Goal: Task Accomplishment & Management: Complete application form

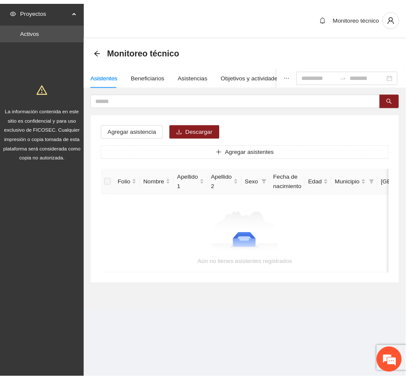
scroll to position [420, 0]
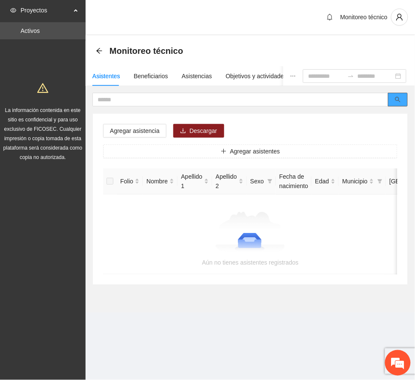
drag, startPoint x: 401, startPoint y: 97, endPoint x: 395, endPoint y: 103, distance: 7.9
click at [402, 96] on button "button" at bounding box center [398, 100] width 20 height 14
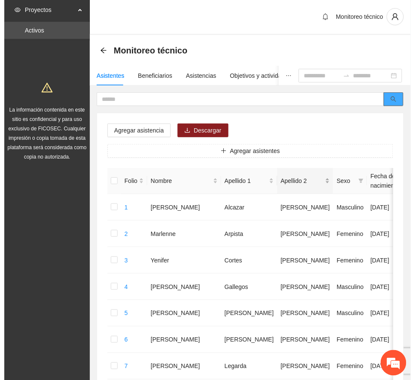
scroll to position [0, 0]
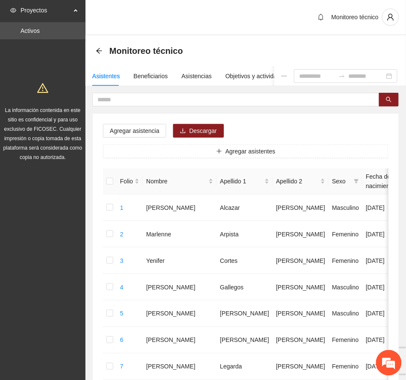
click at [182, 96] on input "text" at bounding box center [232, 99] width 270 height 9
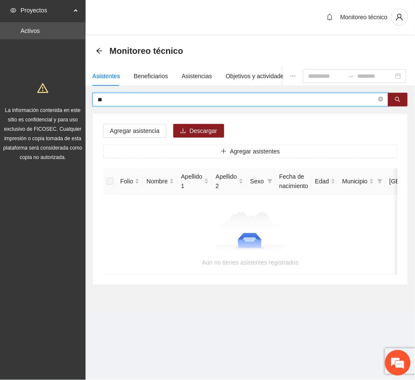
type input "*"
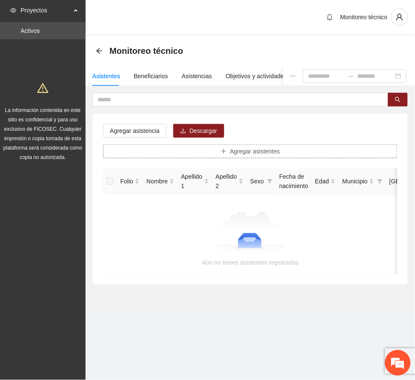
click at [250, 149] on span "Agregar asistentes" at bounding box center [255, 151] width 50 height 9
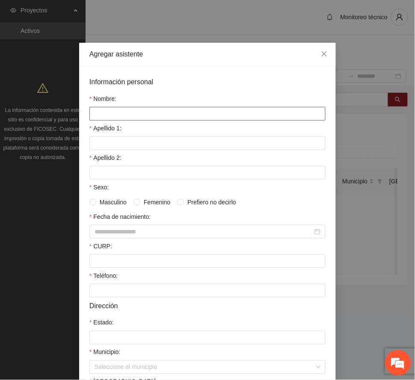
click at [142, 115] on input "Nombre:" at bounding box center [207, 114] width 236 height 14
click at [118, 114] on input "Nombre:" at bounding box center [207, 114] width 236 height 14
paste input "**********"
type input "**********"
click at [109, 138] on input "Apellido 1:" at bounding box center [207, 143] width 236 height 14
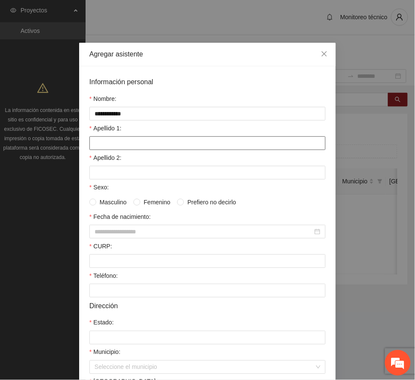
paste input "*****"
type input "*****"
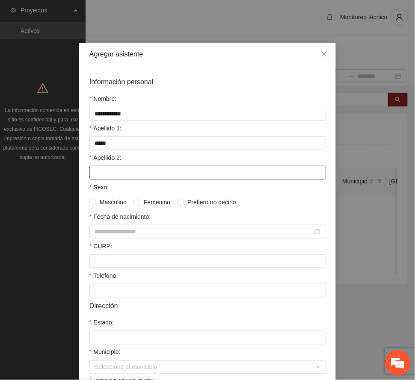
click at [128, 173] on input "Apellido 2:" at bounding box center [207, 173] width 236 height 14
paste input "*******"
type input "*******"
click at [89, 200] on span at bounding box center [92, 202] width 7 height 7
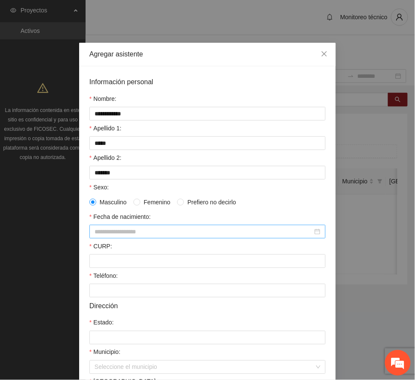
click at [101, 235] on input "Fecha de nacimiento:" at bounding box center [203, 231] width 218 height 9
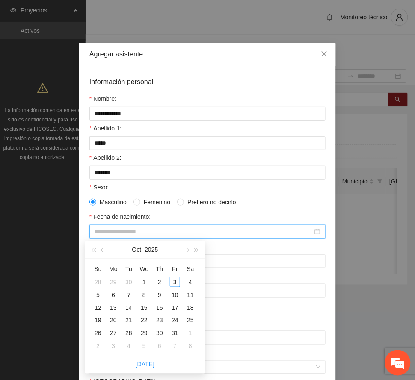
paste input "**********"
click at [173, 318] on div "27" at bounding box center [175, 320] width 10 height 10
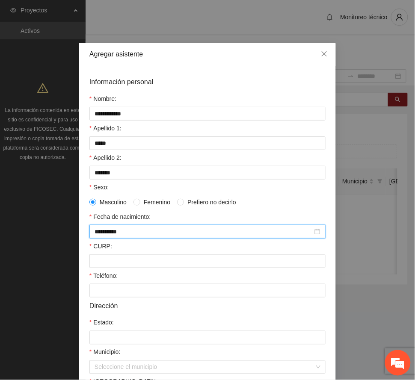
type input "**********"
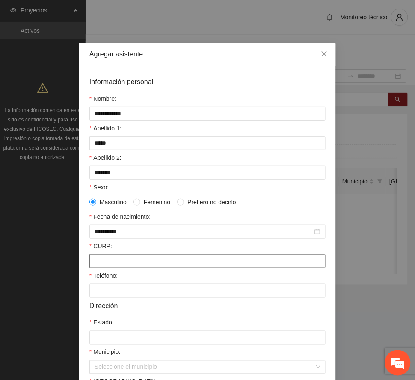
click at [106, 260] on input "CURP:" at bounding box center [207, 261] width 236 height 14
paste input "**********"
type input "**********"
click at [118, 293] on input "Teléfono:" at bounding box center [207, 291] width 236 height 14
paste input "**********"
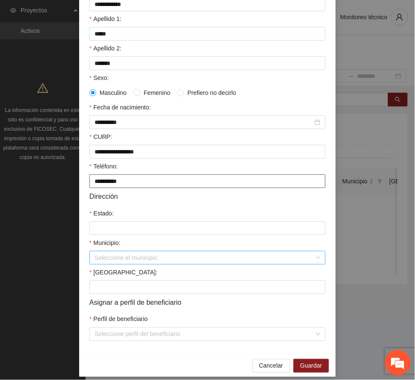
scroll to position [119, 0]
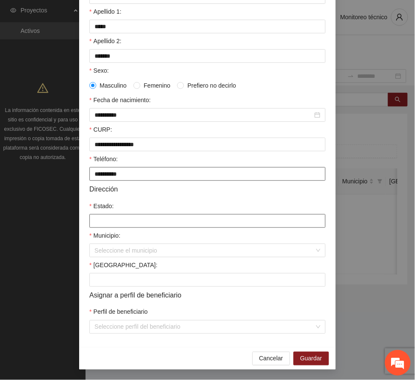
type input "**********"
click at [115, 219] on input "Estado:" at bounding box center [207, 221] width 236 height 14
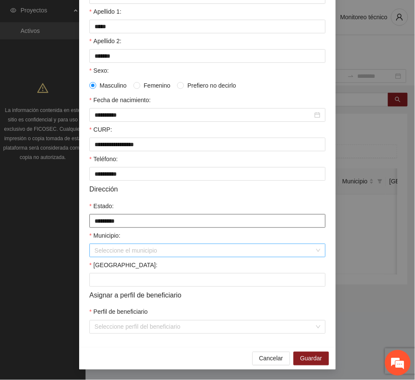
type input "*********"
click at [127, 250] on input "Municipio:" at bounding box center [204, 250] width 220 height 13
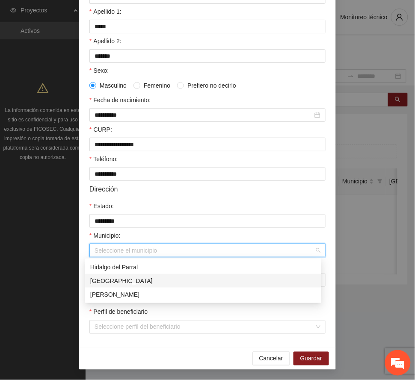
click at [111, 278] on div "[GEOGRAPHIC_DATA]" at bounding box center [203, 280] width 226 height 9
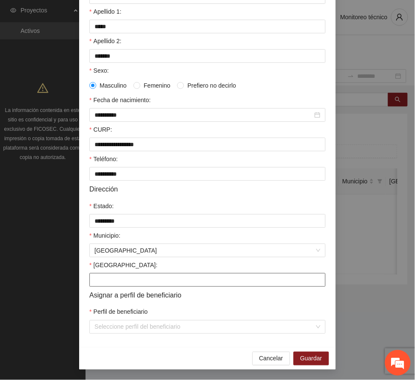
click at [118, 278] on input "[GEOGRAPHIC_DATA]:" at bounding box center [207, 280] width 236 height 14
type input "**********"
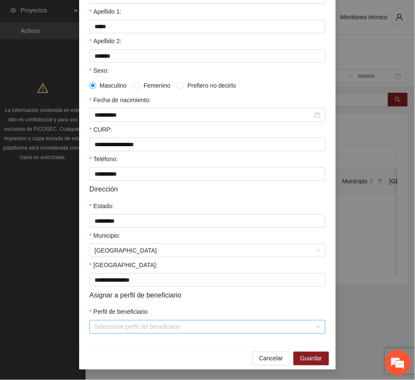
click at [166, 330] on input "Perfil de beneficiario" at bounding box center [204, 327] width 220 height 13
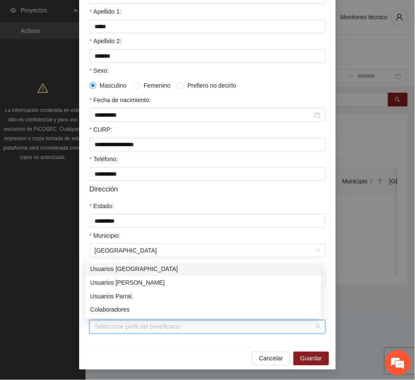
click at [134, 267] on div "Usuarios [GEOGRAPHIC_DATA]" at bounding box center [203, 268] width 226 height 9
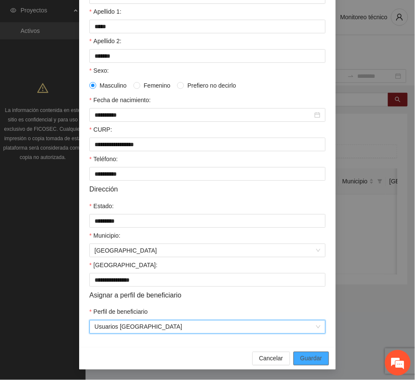
click at [313, 354] on span "Guardar" at bounding box center [311, 358] width 22 height 9
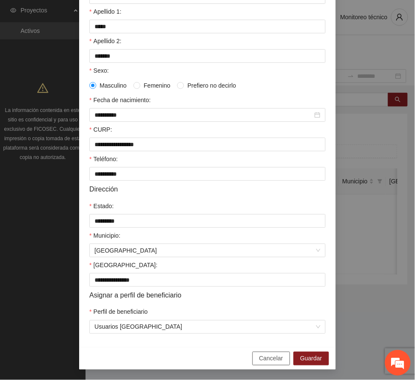
click at [279, 359] on button "Cancelar" at bounding box center [271, 359] width 38 height 14
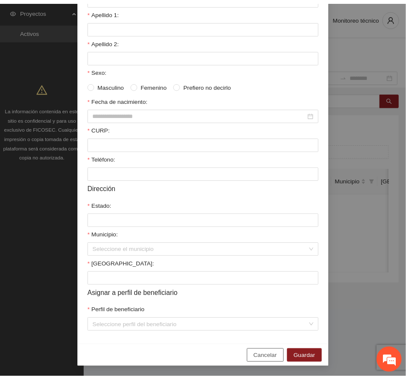
scroll to position [76, 0]
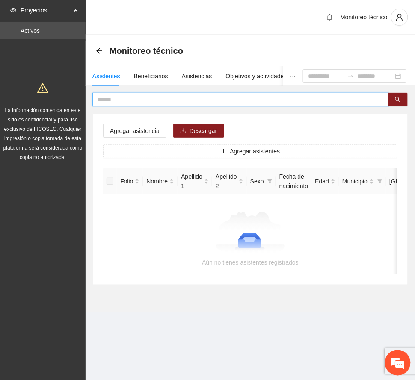
click at [128, 100] on input "text" at bounding box center [236, 99] width 279 height 9
type input "*"
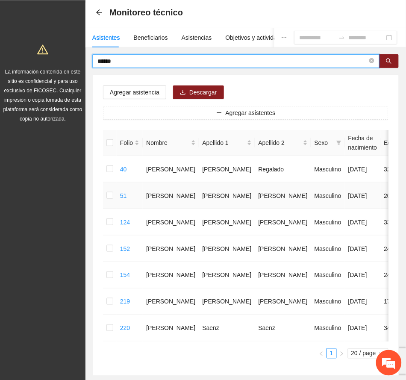
scroll to position [57, 0]
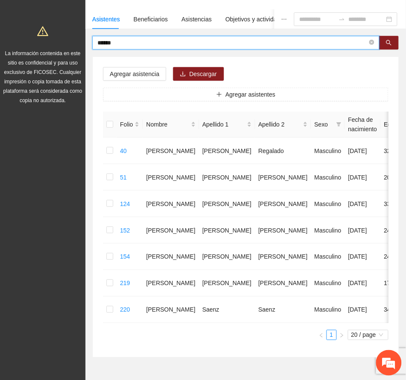
drag, startPoint x: 134, startPoint y: 46, endPoint x: 65, endPoint y: 45, distance: 68.8
click at [65, 45] on section "Proyectos Activos La información contenida en este sitio es confidencial y para…" at bounding box center [203, 176] width 406 height 466
paste input "**********"
type input "**********"
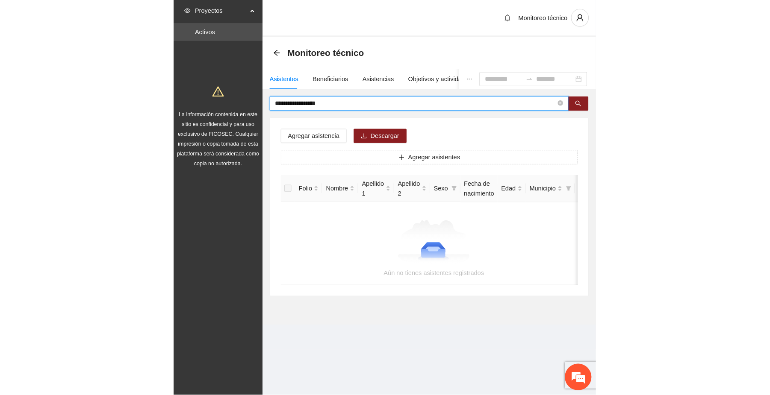
scroll to position [0, 0]
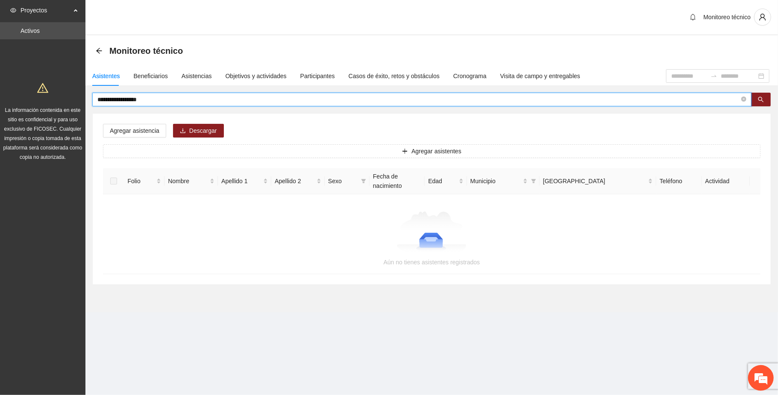
drag, startPoint x: 177, startPoint y: 99, endPoint x: 0, endPoint y: 97, distance: 176.9
click at [0, 97] on section "**********" at bounding box center [389, 197] width 778 height 395
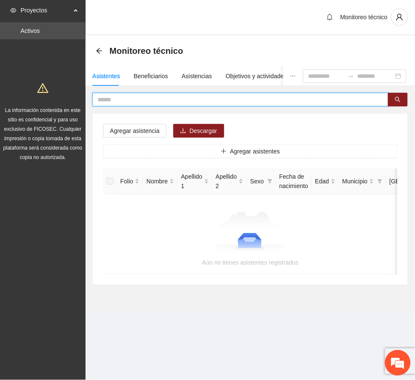
click at [117, 101] on input "text" at bounding box center [236, 99] width 279 height 9
type input "*******"
drag, startPoint x: 119, startPoint y: 101, endPoint x: 53, endPoint y: 95, distance: 66.1
click at [53, 95] on section "Proyectos Activos La información contenida en este sitio es confidencial y para…" at bounding box center [207, 190] width 415 height 380
click at [292, 333] on section "Monitoreo técnico Monitoreo técnico Asistentes Beneficiarios Asistencias Objeti…" at bounding box center [249, 168] width 329 height 336
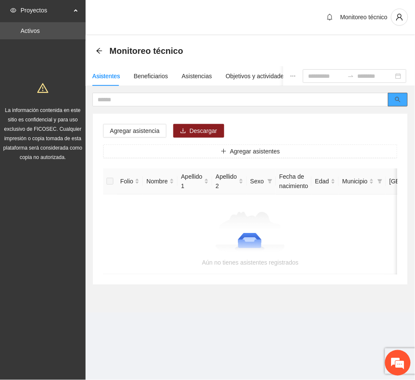
click at [396, 97] on icon "search" at bounding box center [397, 100] width 6 height 6
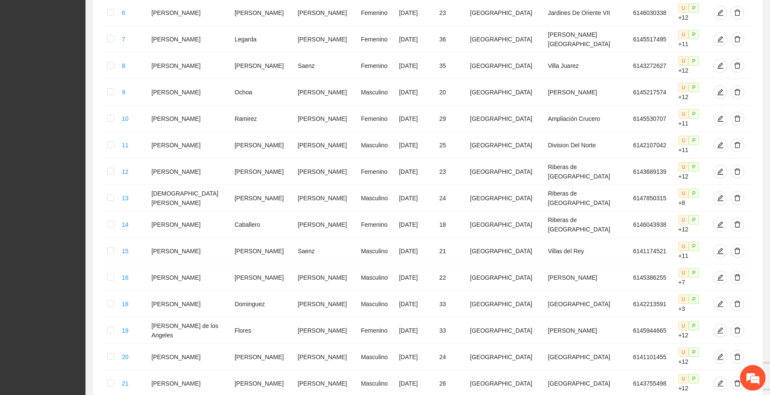
scroll to position [368, 0]
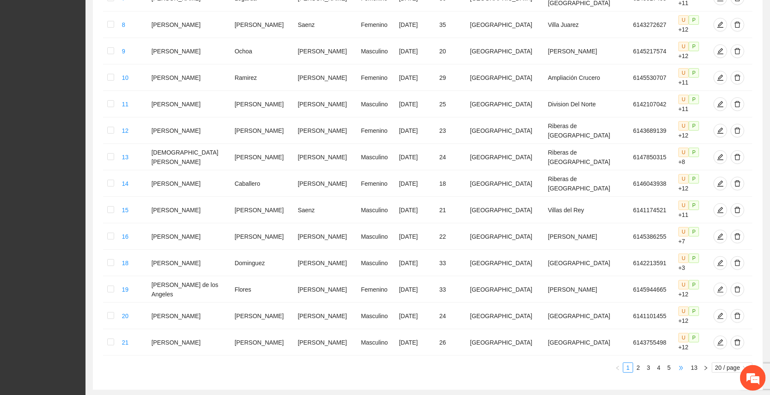
click at [414, 363] on span "•••" at bounding box center [681, 368] width 14 height 10
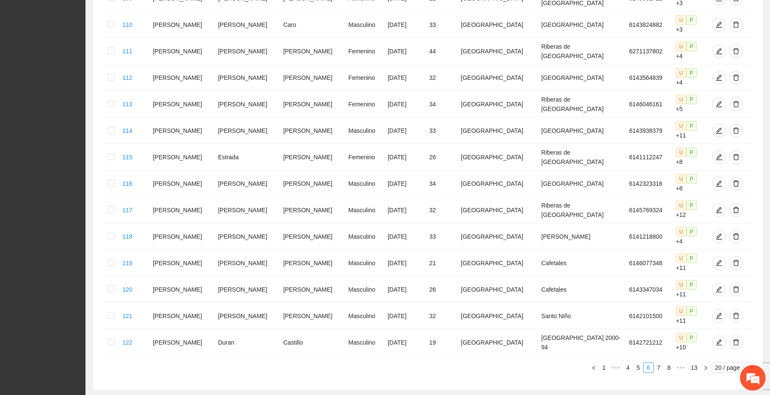
scroll to position [338, 0]
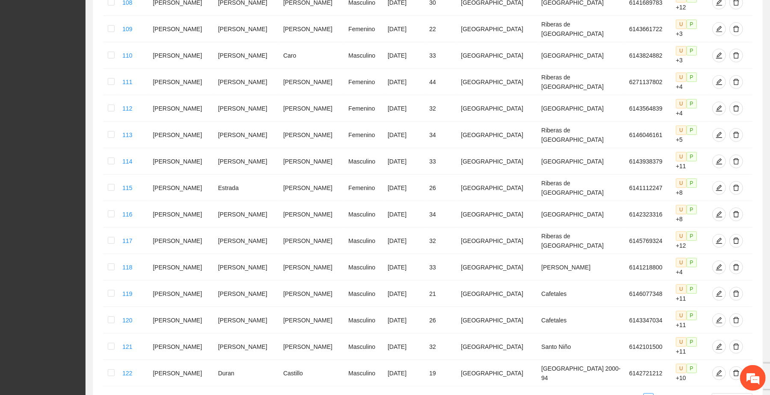
click at [414, 380] on link "8" at bounding box center [668, 398] width 9 height 9
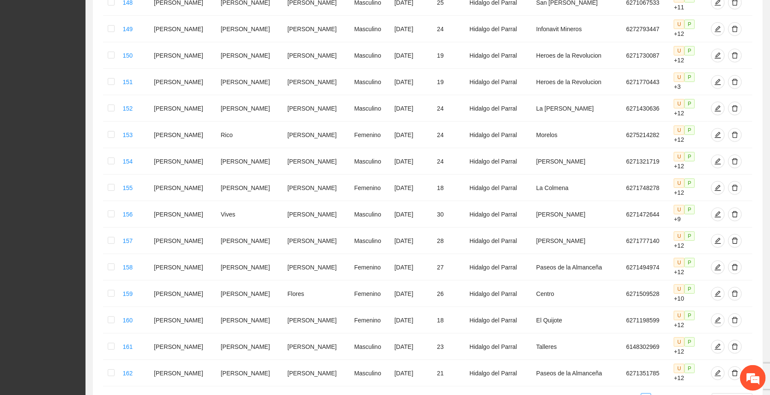
click at [414, 380] on link "9" at bounding box center [655, 398] width 9 height 9
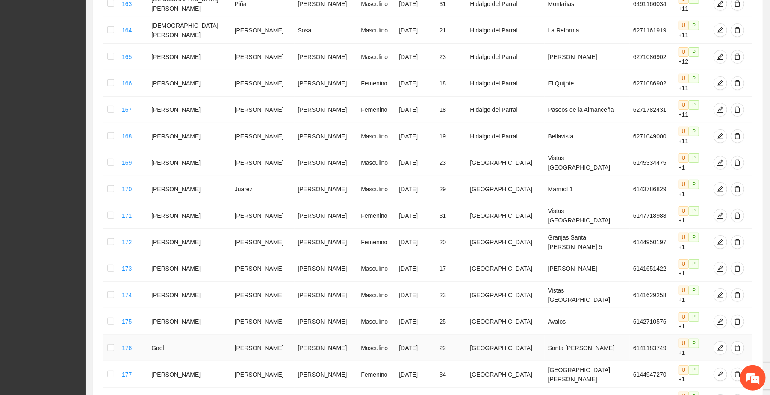
scroll to position [224, 0]
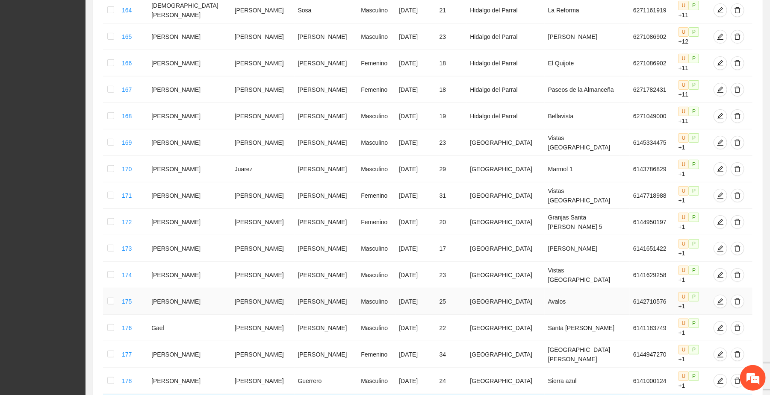
click at [414, 288] on td "[GEOGRAPHIC_DATA]" at bounding box center [505, 301] width 78 height 26
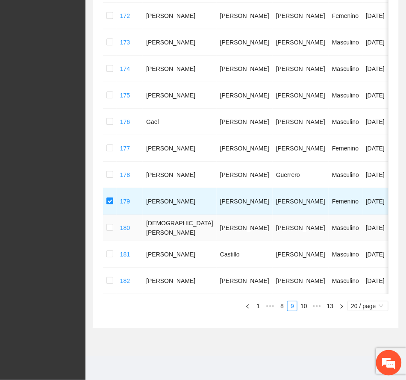
scroll to position [485, 0]
click at [301, 308] on link "10" at bounding box center [304, 305] width 12 height 9
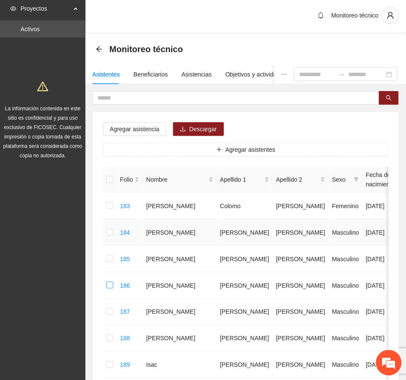
scroll to position [0, 0]
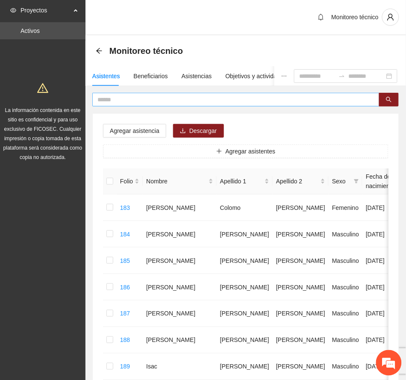
click at [188, 106] on span at bounding box center [235, 100] width 287 height 14
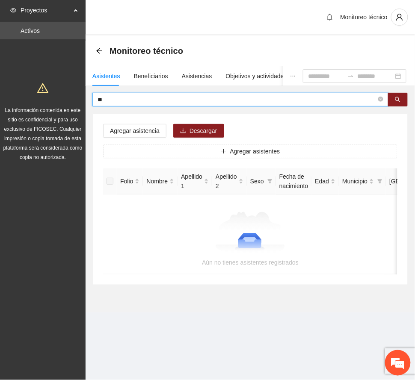
type input "*"
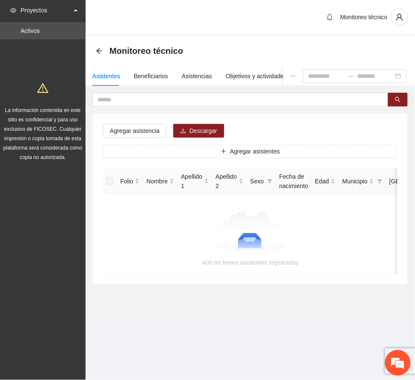
click at [185, 6] on div "Monitoreo técnico" at bounding box center [249, 17] width 329 height 35
click at [395, 100] on icon "search" at bounding box center [397, 100] width 6 height 6
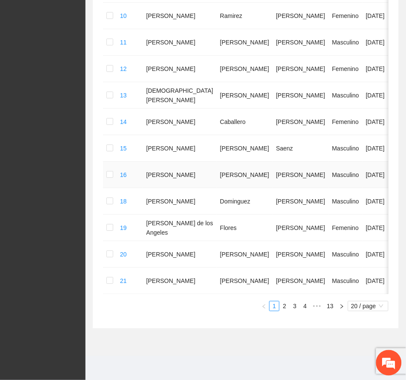
scroll to position [476, 0]
click at [315, 306] on span "•••" at bounding box center [317, 306] width 14 height 10
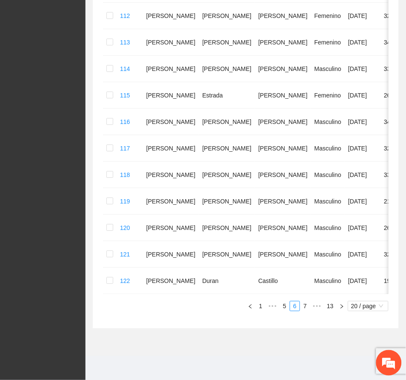
scroll to position [439, 0]
click at [315, 304] on span "•••" at bounding box center [317, 306] width 14 height 10
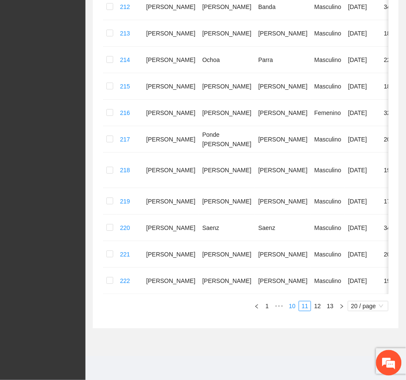
click at [292, 307] on link "10" at bounding box center [292, 305] width 12 height 9
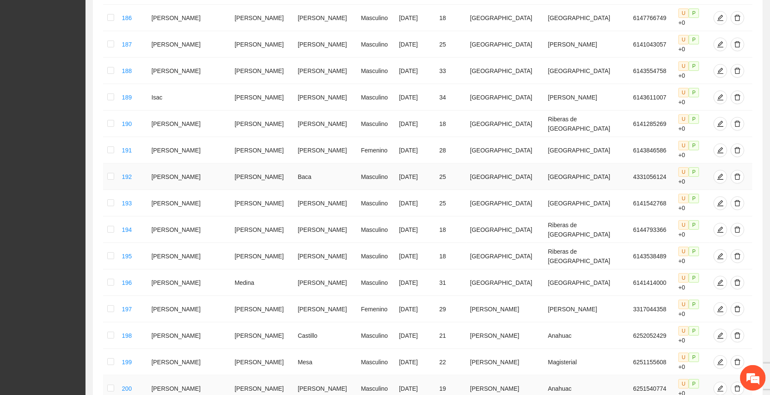
scroll to position [271, 0]
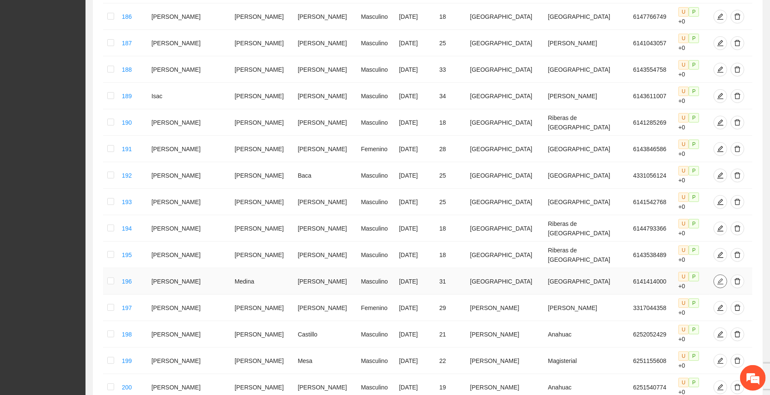
click at [414, 278] on icon "edit" at bounding box center [720, 281] width 7 height 7
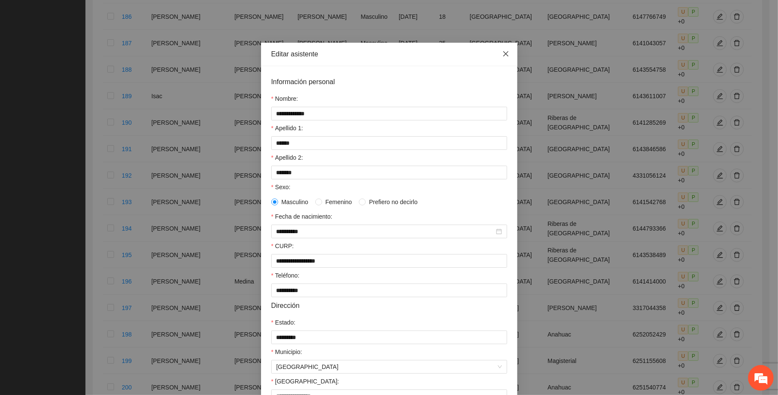
click at [414, 57] on span "Close" at bounding box center [505, 54] width 23 height 23
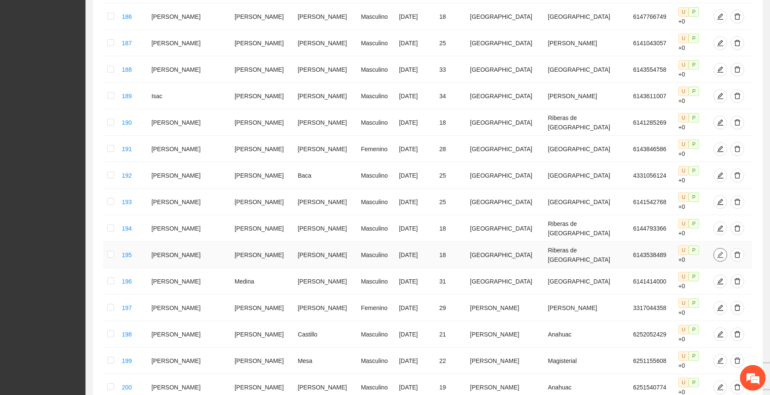
click at [414, 252] on icon "edit" at bounding box center [720, 255] width 7 height 7
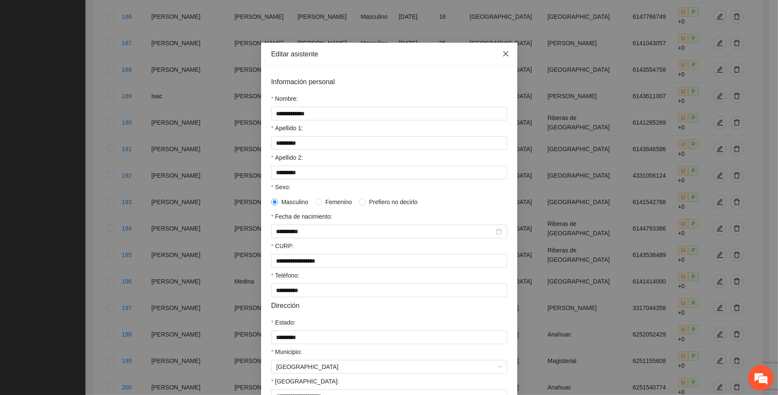
click at [414, 52] on icon "close" at bounding box center [506, 53] width 7 height 7
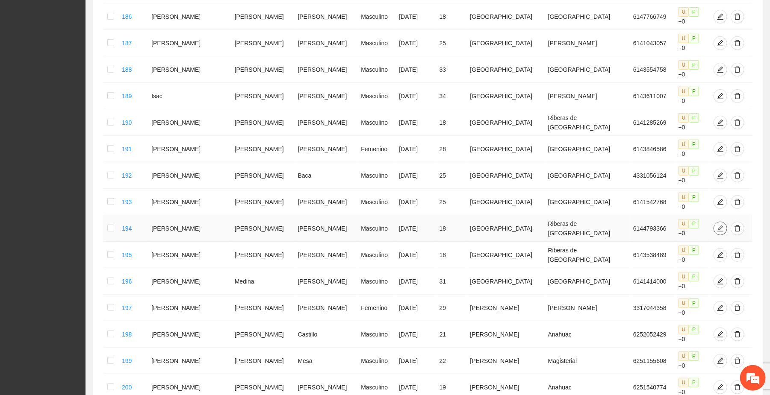
click at [414, 225] on icon "edit" at bounding box center [720, 228] width 6 height 6
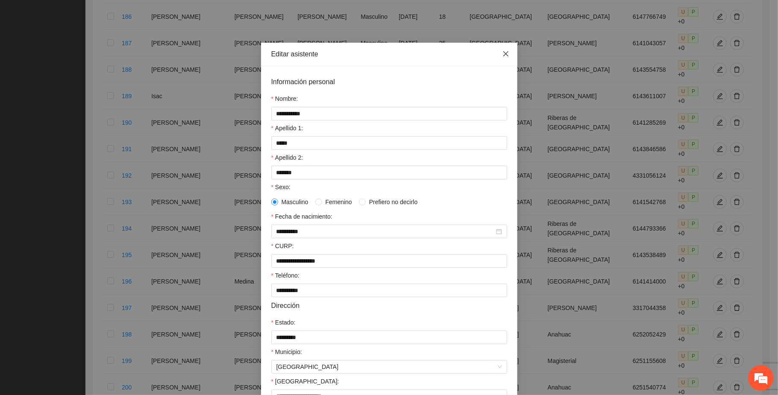
click at [414, 54] on icon "close" at bounding box center [506, 53] width 7 height 7
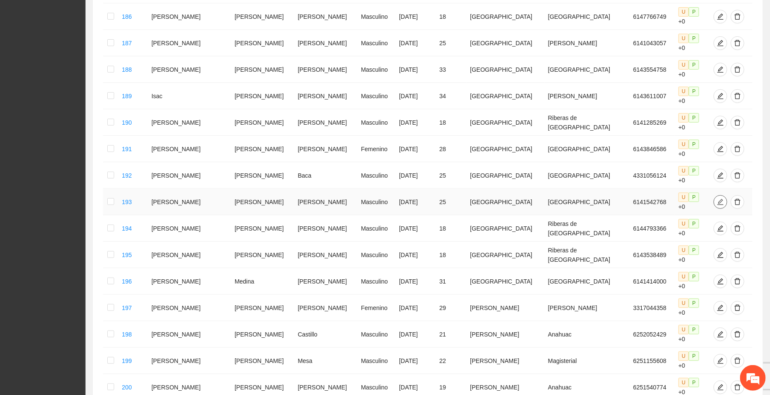
click at [414, 199] on icon "edit" at bounding box center [720, 202] width 7 height 7
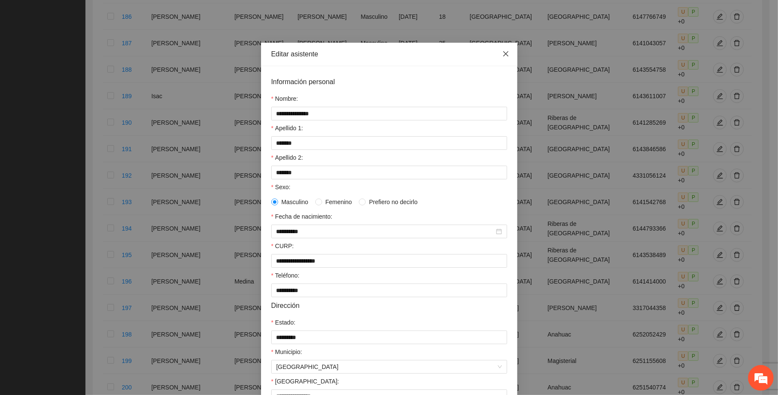
click at [414, 51] on span "Close" at bounding box center [505, 54] width 23 height 23
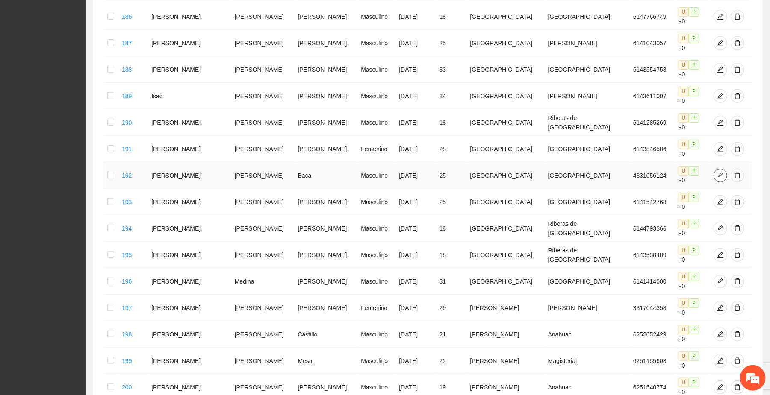
click at [414, 172] on icon "edit" at bounding box center [720, 175] width 7 height 7
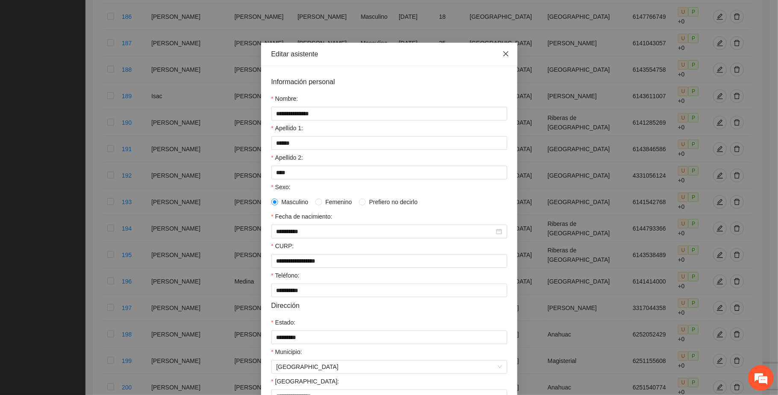
click at [414, 52] on icon "close" at bounding box center [505, 53] width 5 height 5
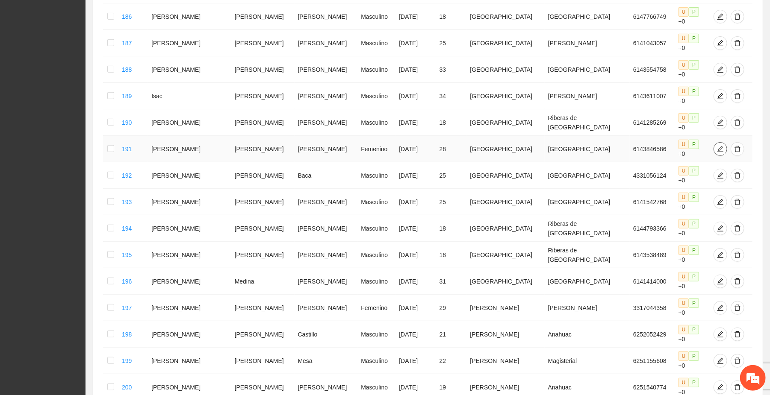
click at [414, 146] on icon "edit" at bounding box center [720, 149] width 7 height 7
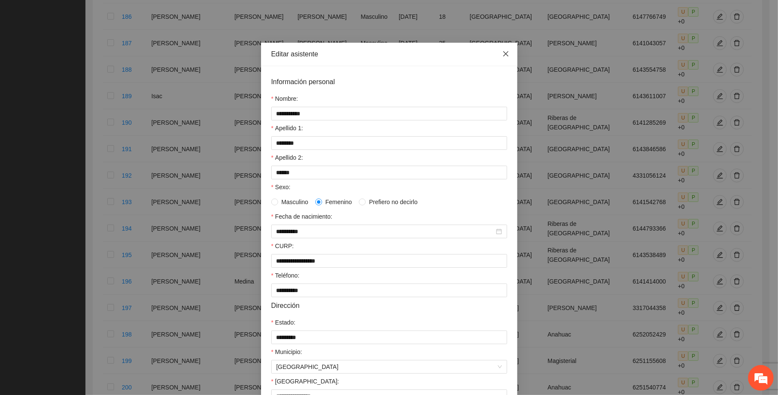
click at [414, 54] on icon "close" at bounding box center [506, 53] width 7 height 7
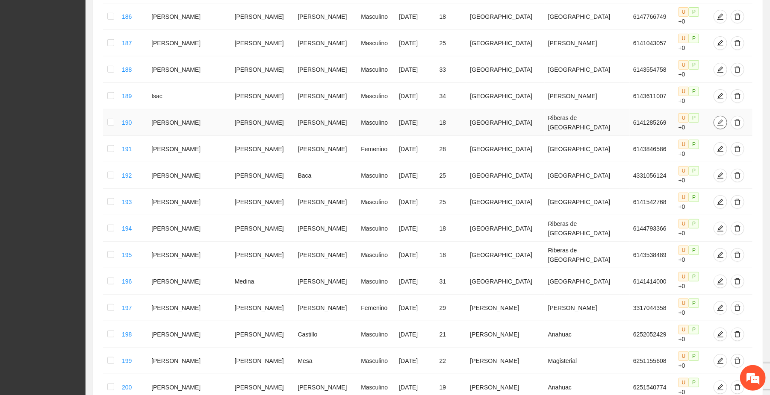
click at [414, 116] on button "button" at bounding box center [720, 123] width 14 height 14
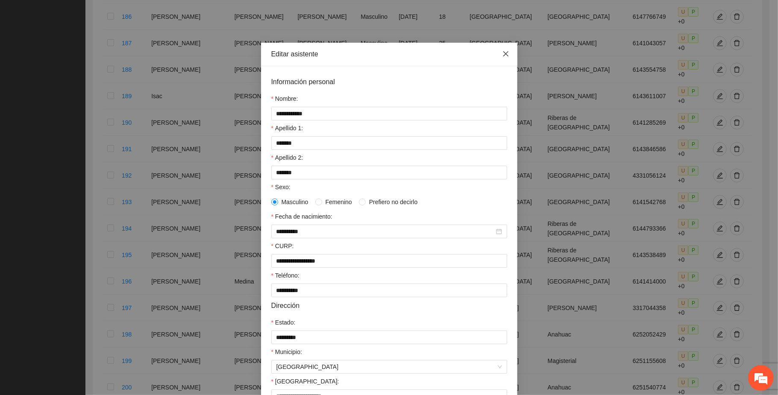
click at [414, 53] on icon "close" at bounding box center [506, 53] width 7 height 7
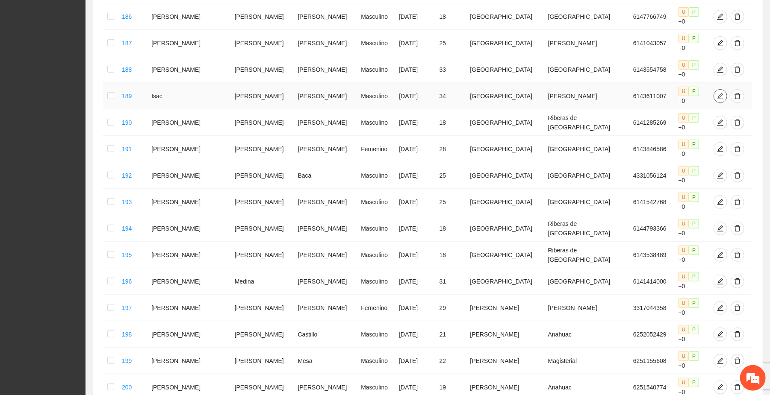
click at [414, 93] on icon "edit" at bounding box center [720, 96] width 7 height 7
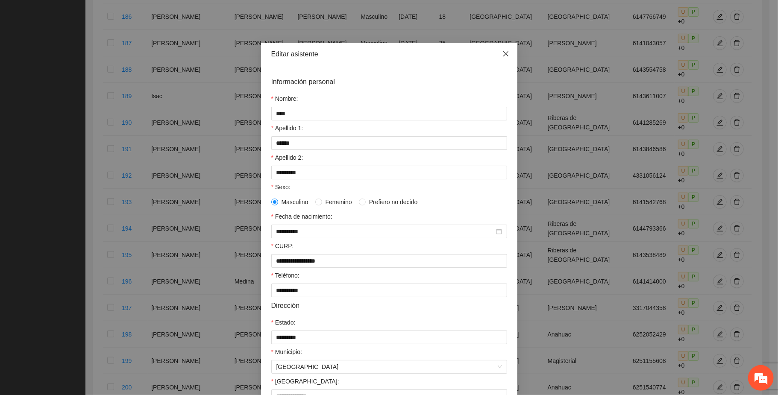
click at [414, 53] on icon "close" at bounding box center [505, 53] width 5 height 5
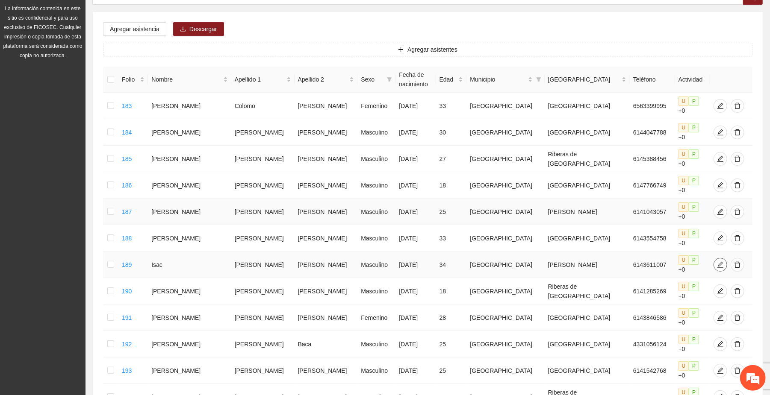
scroll to position [100, 0]
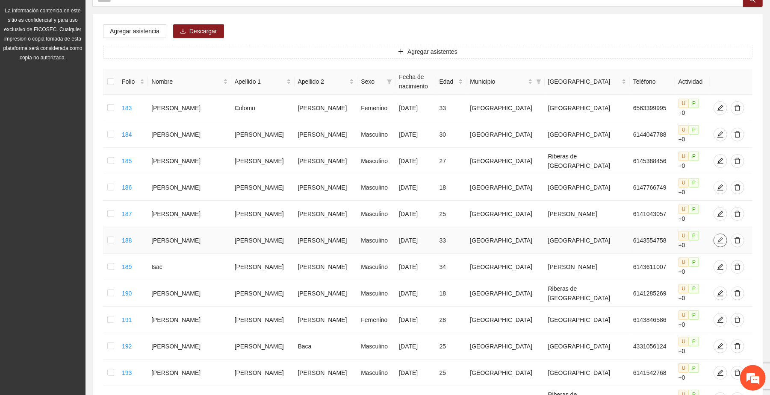
click at [414, 237] on icon "edit" at bounding box center [720, 240] width 7 height 7
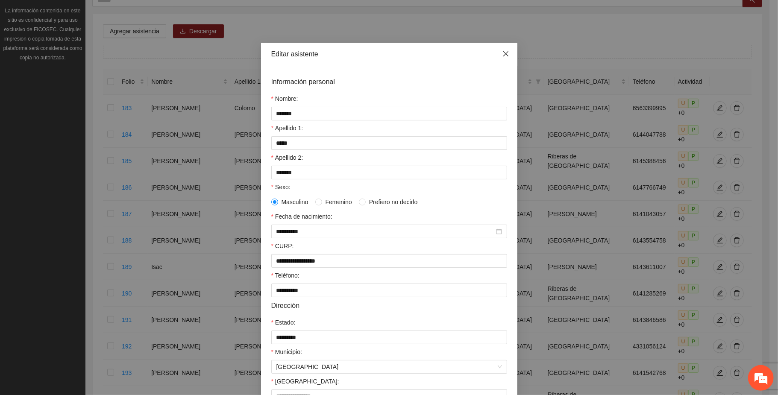
click at [414, 53] on icon "close" at bounding box center [505, 53] width 5 height 5
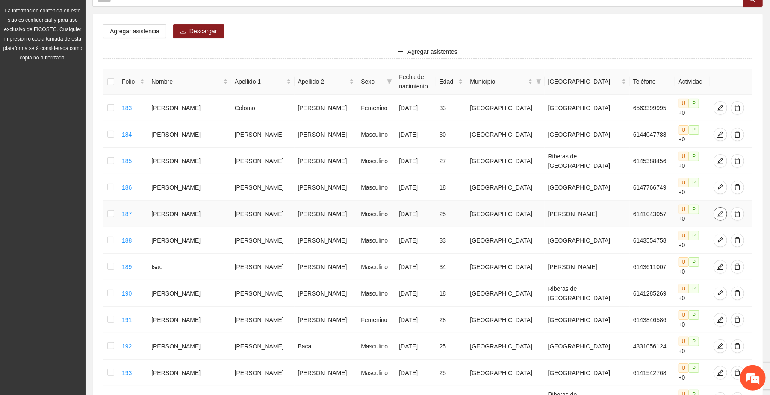
click at [414, 211] on icon "edit" at bounding box center [720, 214] width 7 height 7
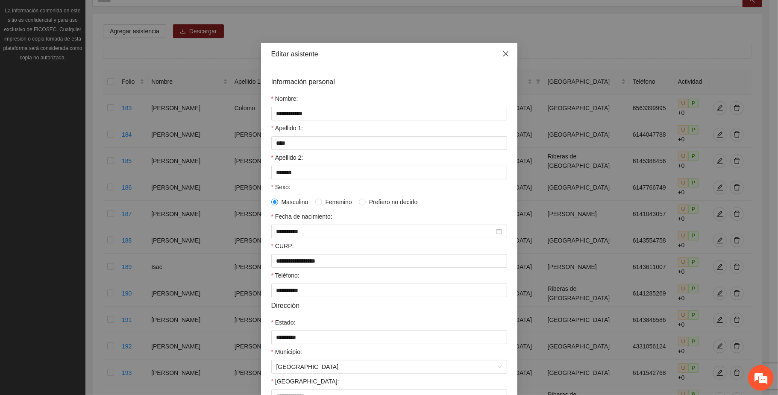
click at [414, 56] on icon "close" at bounding box center [506, 53] width 7 height 7
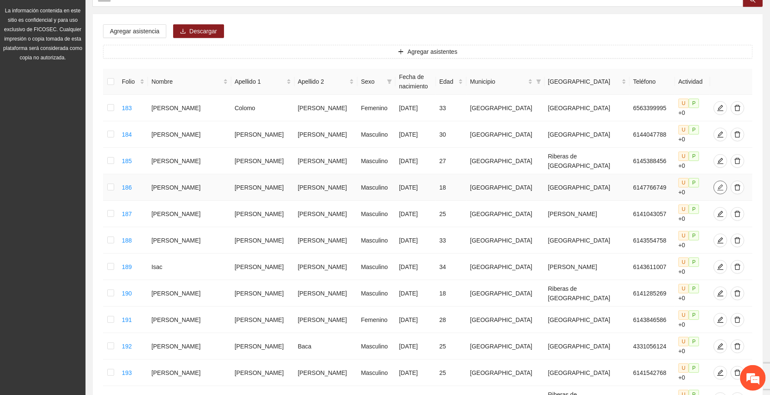
click at [414, 184] on icon "edit" at bounding box center [720, 187] width 7 height 7
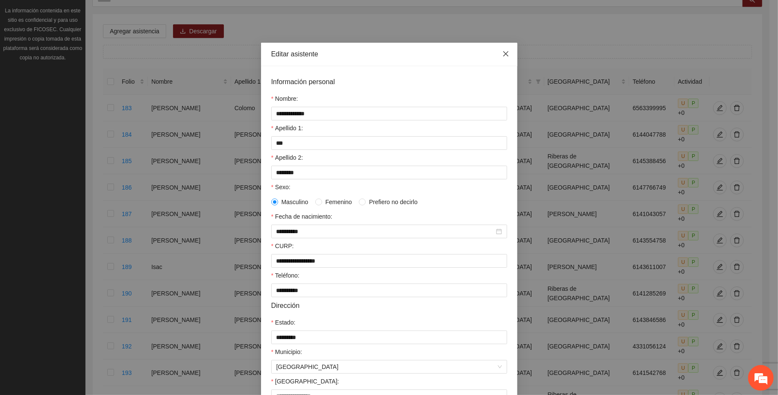
click at [414, 51] on icon "close" at bounding box center [506, 53] width 7 height 7
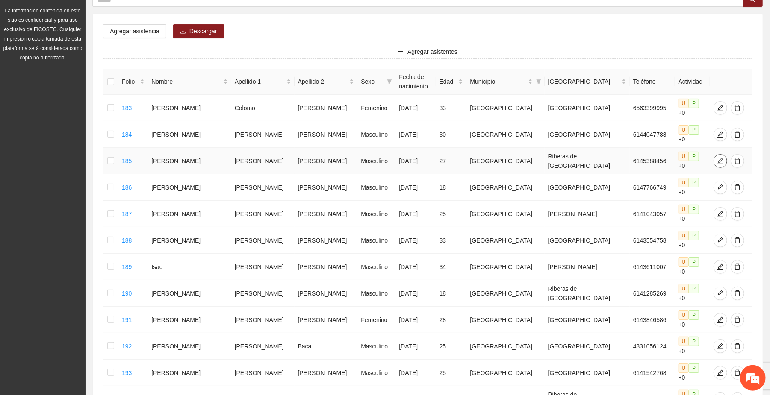
click at [414, 158] on icon "edit" at bounding box center [720, 161] width 7 height 7
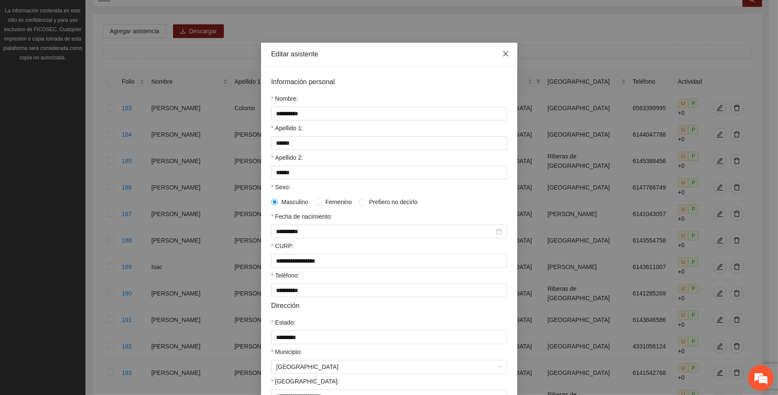
click at [414, 52] on icon "close" at bounding box center [506, 53] width 7 height 7
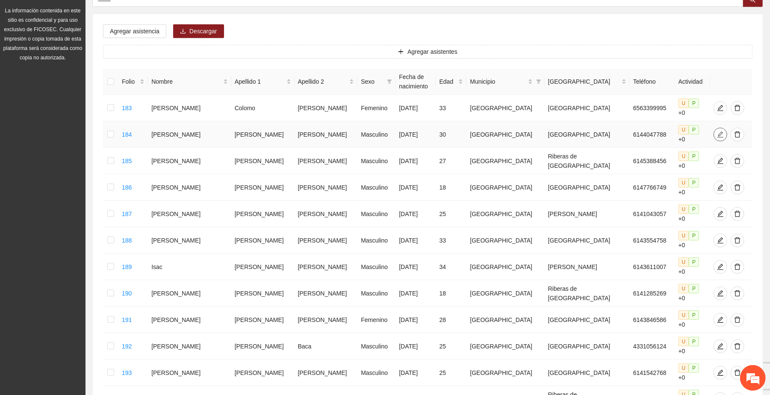
click at [414, 128] on button "button" at bounding box center [720, 135] width 14 height 14
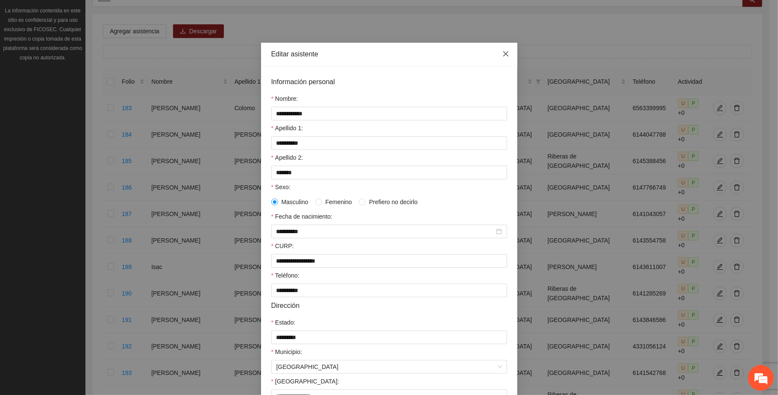
drag, startPoint x: 501, startPoint y: 56, endPoint x: 652, endPoint y: 120, distance: 164.0
click at [414, 79] on div "**********" at bounding box center [389, 197] width 778 height 395
click at [414, 50] on icon "close" at bounding box center [506, 53] width 7 height 7
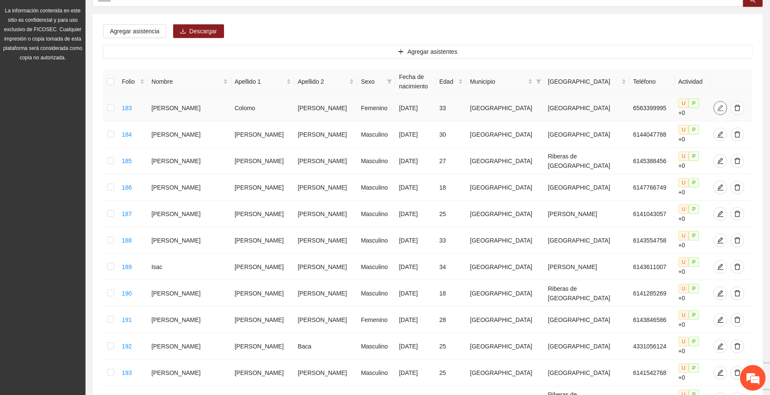
click at [414, 105] on span "edit" at bounding box center [720, 108] width 13 height 7
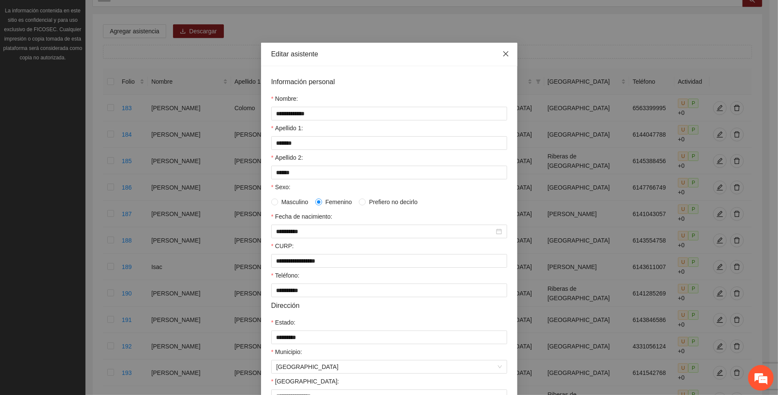
click at [414, 54] on icon "close" at bounding box center [506, 53] width 7 height 7
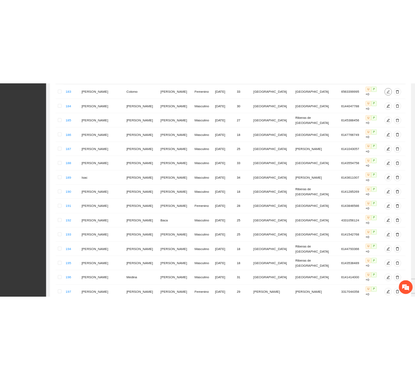
scroll to position [327, 0]
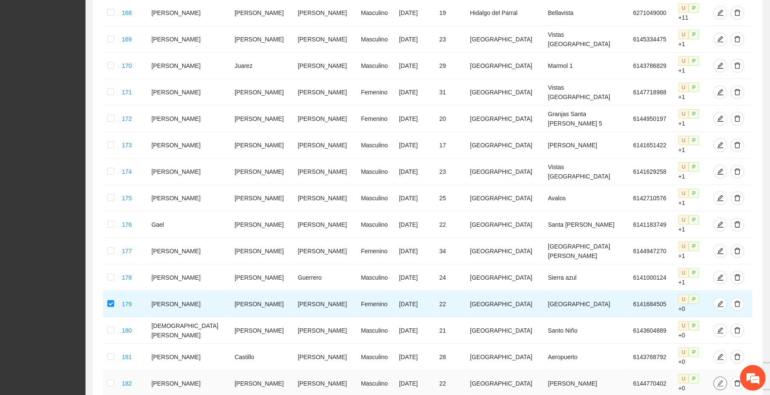
click at [414, 380] on icon "edit" at bounding box center [720, 383] width 6 height 6
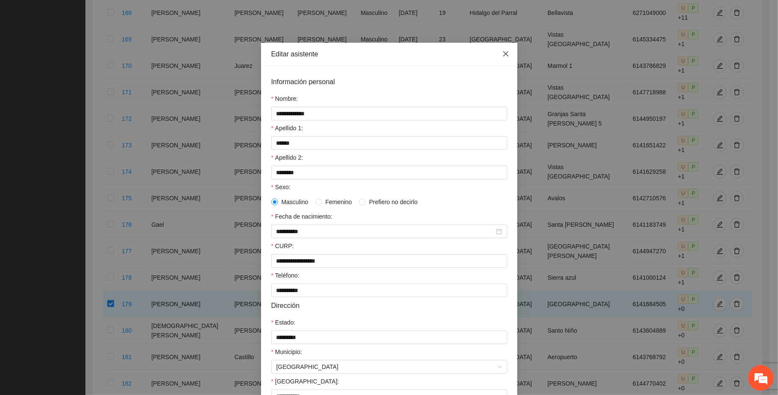
click at [414, 53] on icon "close" at bounding box center [506, 53] width 7 height 7
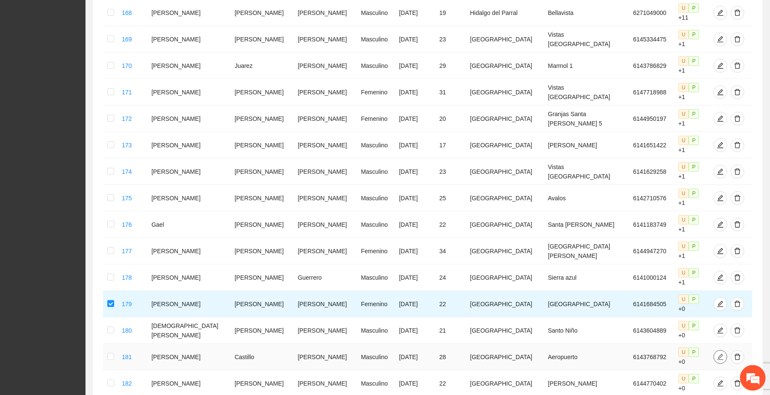
click at [414, 354] on icon "edit" at bounding box center [720, 357] width 7 height 7
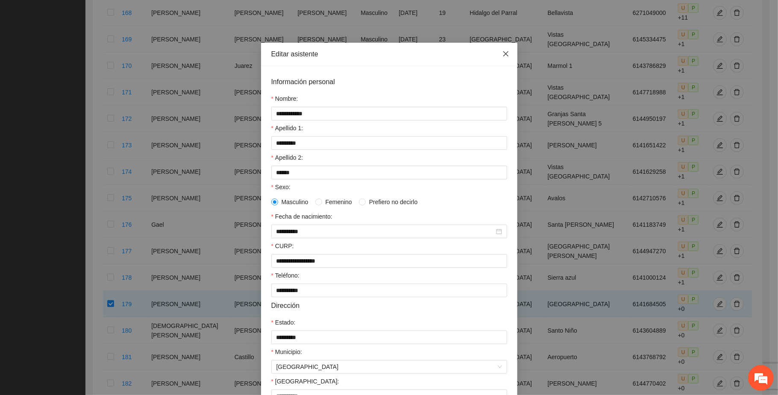
click at [414, 54] on icon "close" at bounding box center [505, 53] width 5 height 5
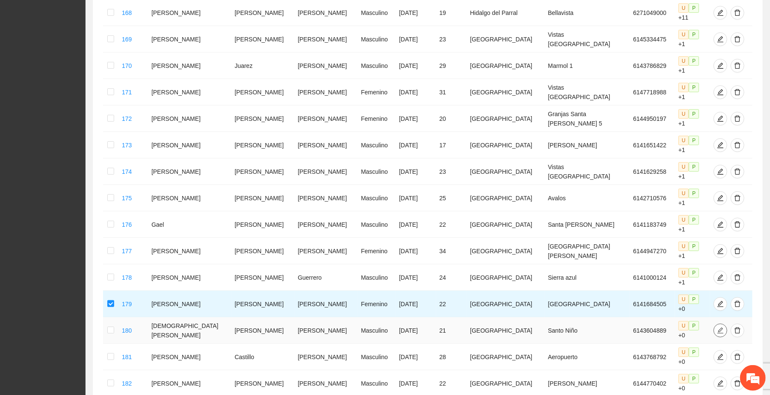
click at [414, 327] on icon "edit" at bounding box center [720, 330] width 7 height 7
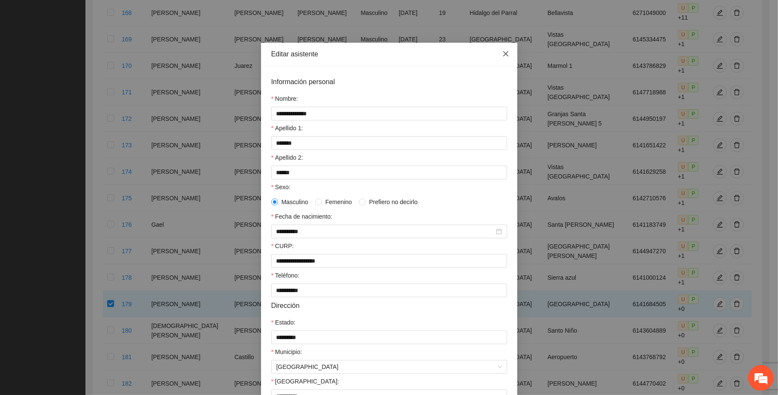
click at [414, 51] on icon "close" at bounding box center [506, 53] width 7 height 7
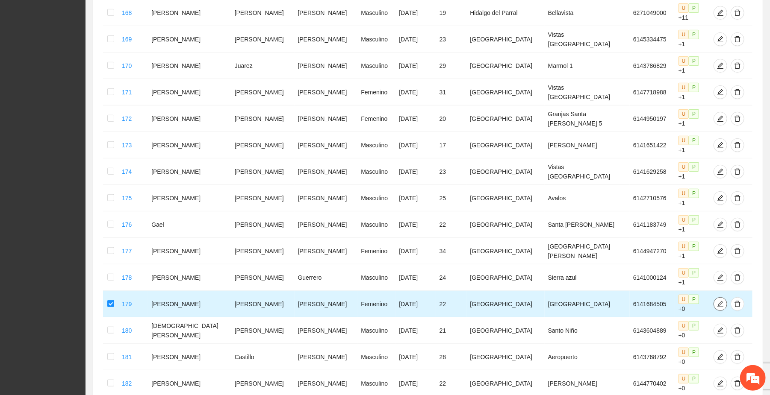
click at [414, 301] on icon "edit" at bounding box center [720, 304] width 6 height 6
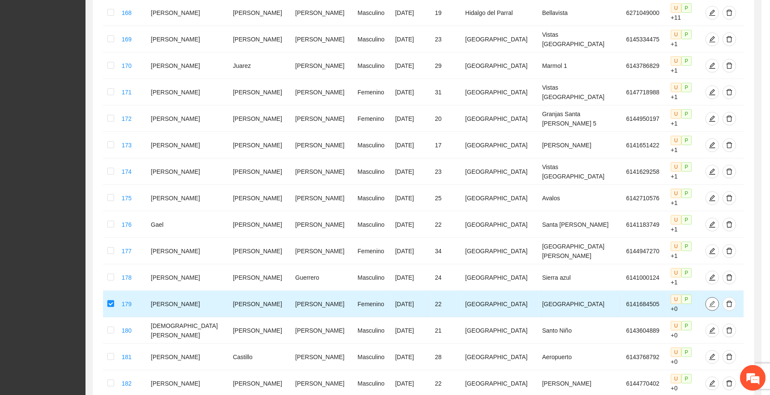
type input "**********"
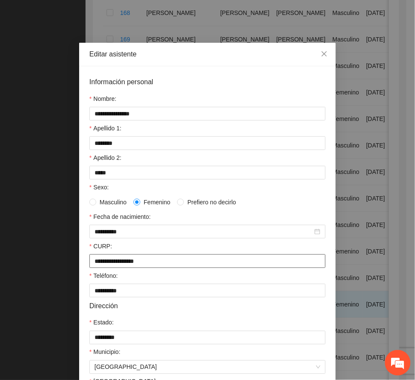
click at [163, 262] on input "**********" at bounding box center [207, 261] width 236 height 14
drag, startPoint x: 166, startPoint y: 265, endPoint x: 12, endPoint y: 268, distance: 153.9
click at [12, 268] on div "**********" at bounding box center [207, 190] width 415 height 380
paste input "text"
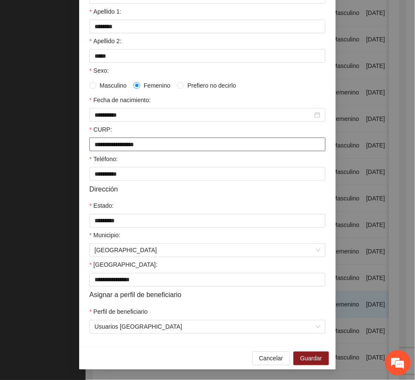
scroll to position [119, 0]
type input "**********"
click at [313, 358] on span "Guardar" at bounding box center [311, 358] width 22 height 9
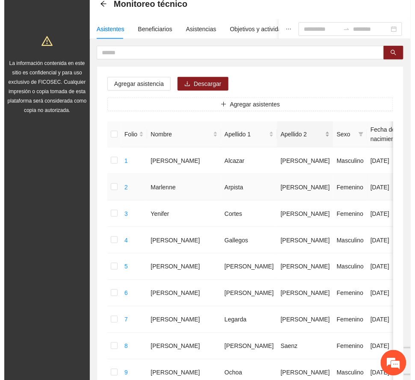
scroll to position [43, 0]
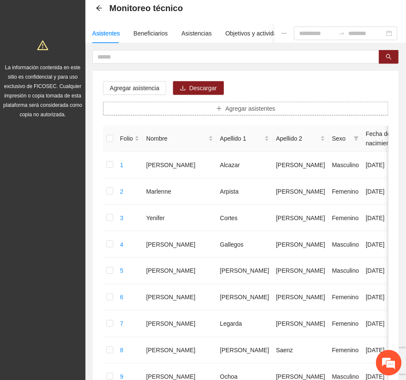
click at [230, 109] on span "Agregar asistentes" at bounding box center [251, 108] width 50 height 9
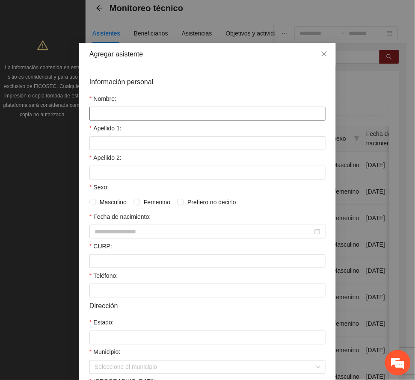
click at [137, 115] on input "Nombre:" at bounding box center [207, 114] width 236 height 14
paste input "**********"
type input "**********"
click at [110, 147] on input "Apellido 1:" at bounding box center [207, 143] width 236 height 14
click at [111, 144] on input "Apellido 1:" at bounding box center [207, 143] width 236 height 14
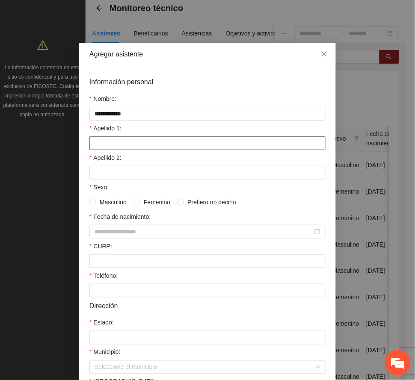
paste input "*****"
type input "*****"
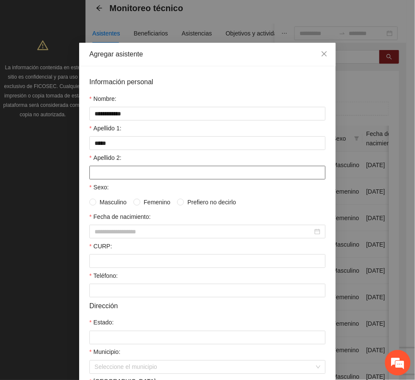
click at [98, 173] on input "Apellido 2:" at bounding box center [207, 173] width 236 height 14
paste input "*******"
type input "*******"
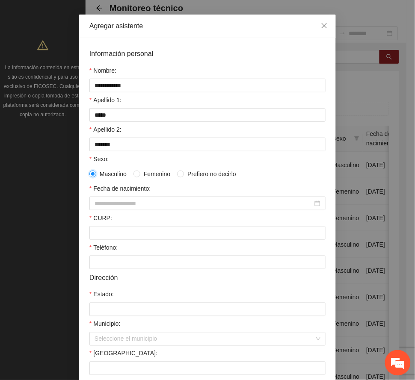
scroll to position [57, 0]
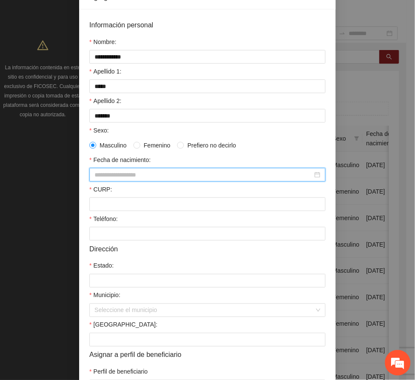
click at [127, 178] on input "Fecha de nacimiento:" at bounding box center [203, 174] width 218 height 9
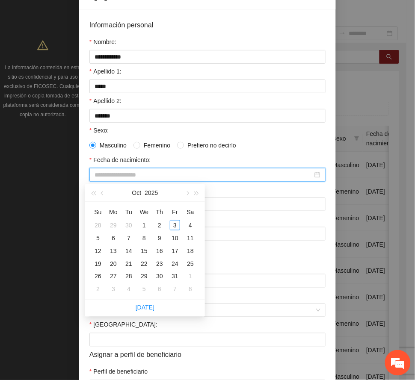
paste input "**********"
drag, startPoint x: 175, startPoint y: 259, endPoint x: 170, endPoint y: 256, distance: 6.3
click at [173, 256] on tbody "1 2 3 4 5 6 7 8 9 10 11 12 13 14 15 16 17 18 19 20 21 22 23 24 25 26 27 28 29 3…" at bounding box center [144, 257] width 108 height 77
type input "**********"
click at [176, 264] on div "27" at bounding box center [175, 264] width 10 height 10
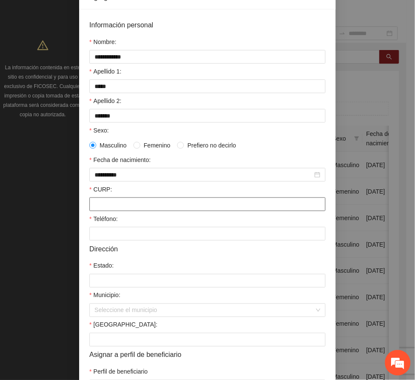
click at [110, 202] on input "CURP:" at bounding box center [207, 204] width 236 height 14
paste input "**********"
type input "**********"
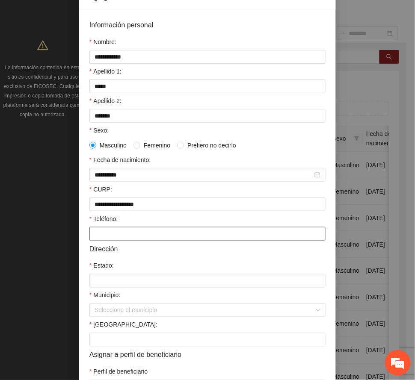
click at [118, 237] on input "Teléfono:" at bounding box center [207, 234] width 236 height 14
paste input "**********"
type input "**********"
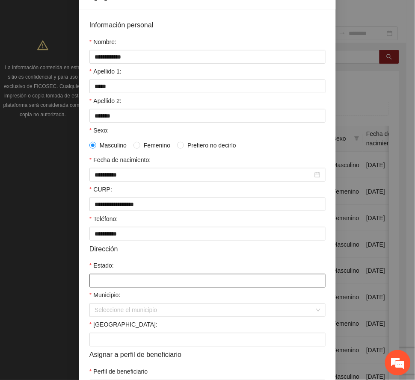
click at [126, 283] on input "Estado:" at bounding box center [207, 281] width 236 height 14
type input "*********"
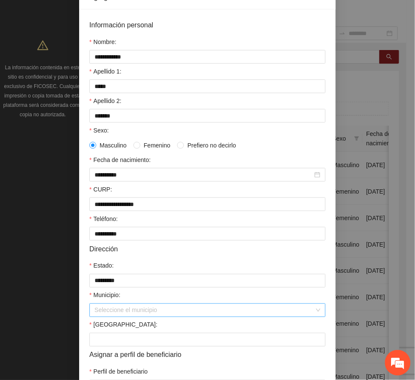
click at [138, 314] on input "Municipio:" at bounding box center [204, 310] width 220 height 13
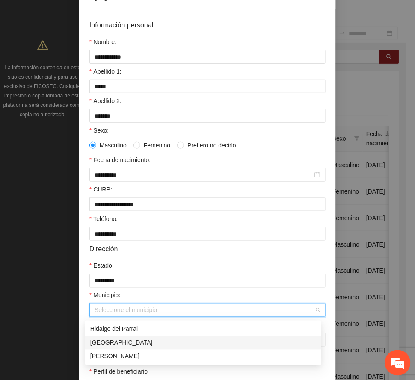
click at [113, 342] on div "[GEOGRAPHIC_DATA]" at bounding box center [203, 342] width 226 height 9
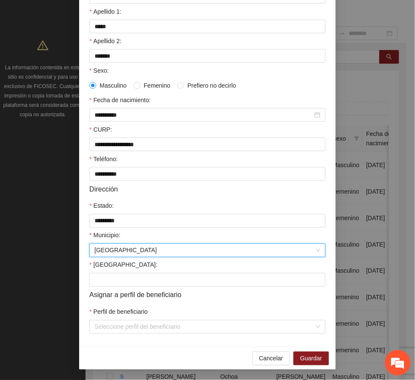
scroll to position [119, 0]
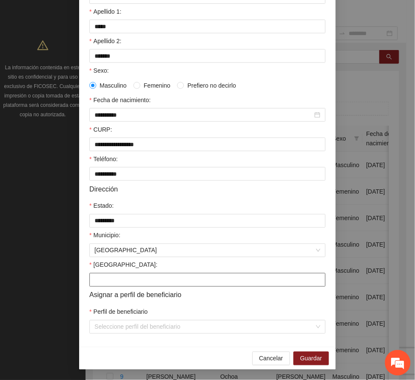
click at [119, 279] on input "[GEOGRAPHIC_DATA]:" at bounding box center [207, 280] width 236 height 14
type input "**********"
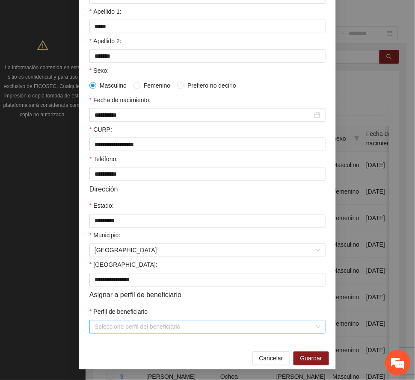
click at [165, 326] on input "Perfil de beneficiario" at bounding box center [204, 327] width 220 height 13
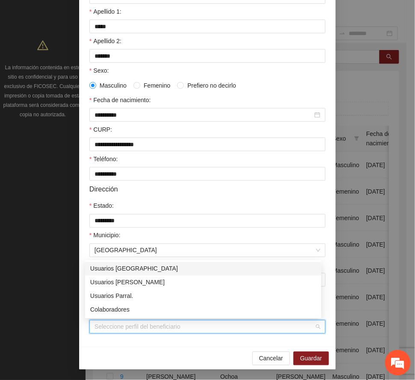
click at [128, 270] on div "Usuarios [GEOGRAPHIC_DATA]" at bounding box center [203, 268] width 226 height 9
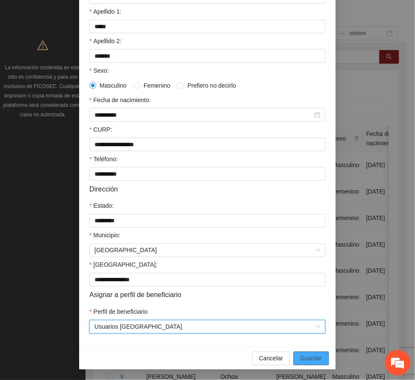
click at [312, 361] on span "Guardar" at bounding box center [311, 358] width 22 height 9
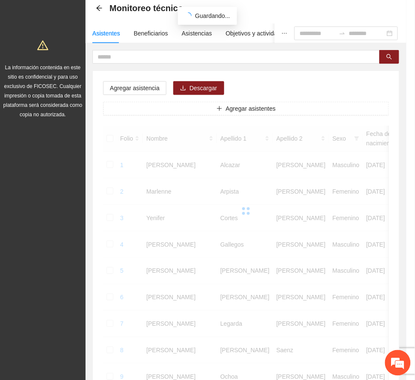
scroll to position [76, 0]
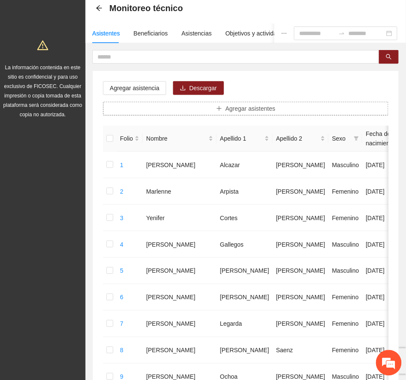
click at [242, 108] on span "Agregar asistentes" at bounding box center [251, 108] width 50 height 9
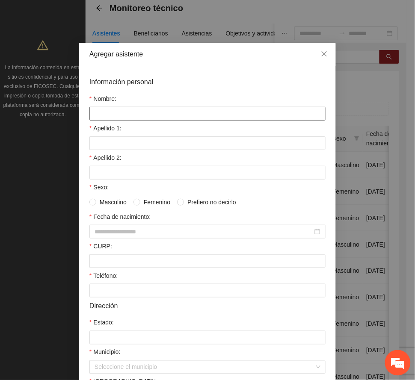
click at [149, 116] on input "Nombre:" at bounding box center [207, 114] width 236 height 14
paste input "*********"
type input "*********"
click at [110, 144] on input "Apellido 1:" at bounding box center [207, 143] width 236 height 14
paste input "*******"
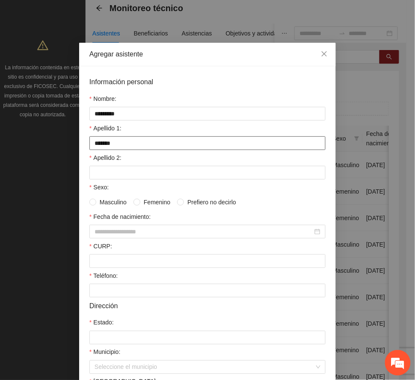
type input "*******"
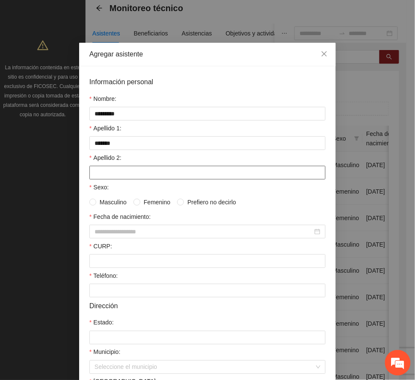
click at [100, 173] on input "Apellido 2:" at bounding box center [207, 173] width 236 height 14
paste input "*******"
type input "*******"
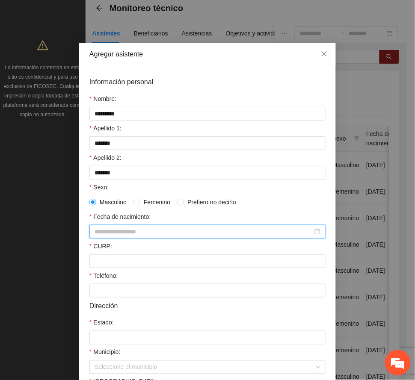
click at [117, 233] on input "Fecha de nacimiento:" at bounding box center [203, 231] width 218 height 9
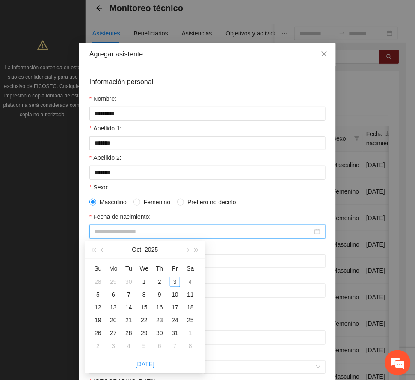
paste input "**********"
click at [127, 308] on div "14" at bounding box center [129, 308] width 10 height 10
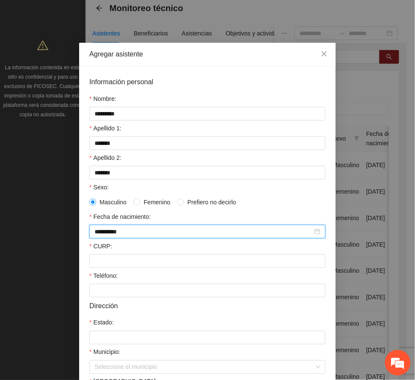
type input "**********"
click at [109, 262] on input "CURP:" at bounding box center [207, 261] width 236 height 14
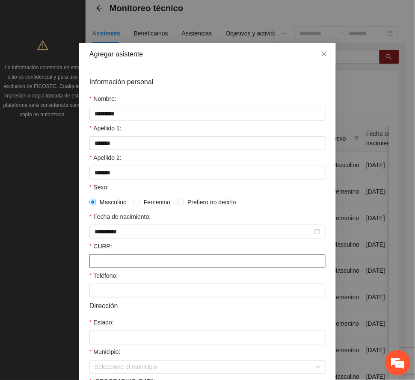
paste input "**********"
type input "**********"
click at [127, 296] on input "Teléfono:" at bounding box center [207, 291] width 236 height 14
paste input "**********"
type input "**********"
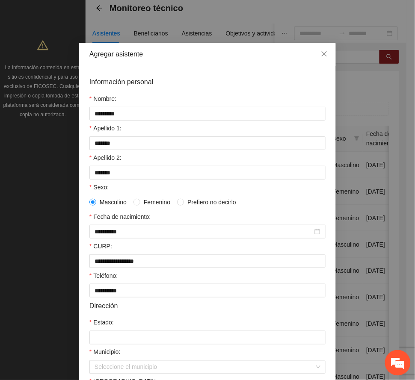
click at [155, 324] on div "Estado:" at bounding box center [207, 324] width 236 height 13
click at [152, 339] on input "Estado:" at bounding box center [207, 338] width 236 height 14
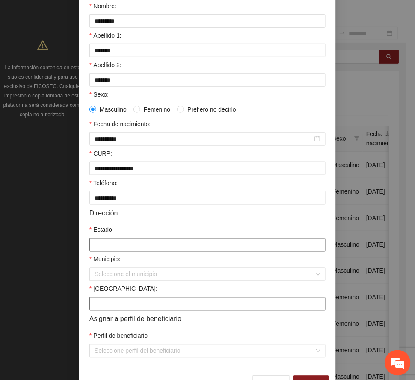
scroll to position [119, 0]
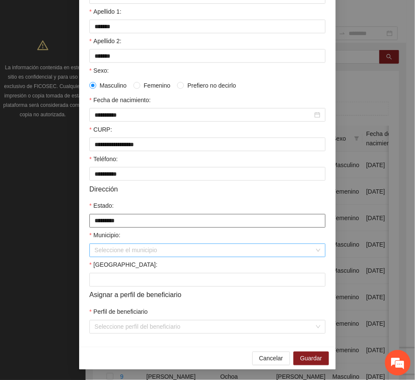
type input "*********"
click at [117, 250] on input "Municipio:" at bounding box center [204, 250] width 220 height 13
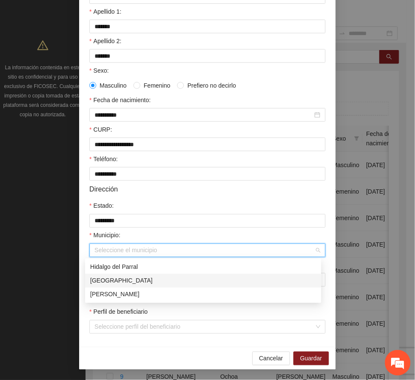
click at [115, 279] on div "[GEOGRAPHIC_DATA]" at bounding box center [203, 280] width 226 height 9
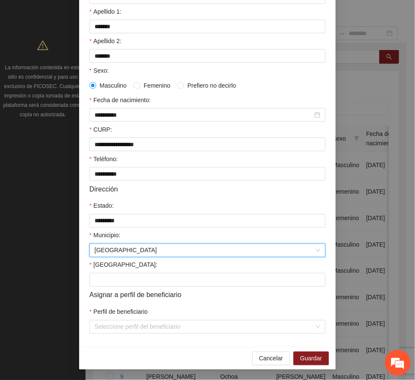
click at [173, 198] on form "**********" at bounding box center [207, 147] width 236 height 374
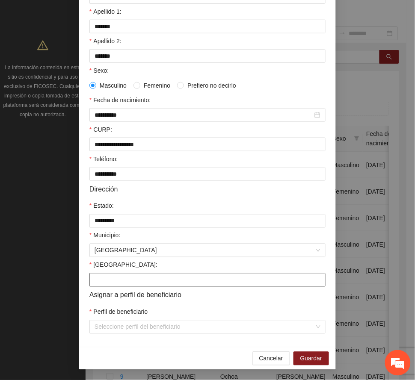
click at [121, 279] on input "[GEOGRAPHIC_DATA]:" at bounding box center [207, 280] width 236 height 14
click at [124, 279] on input "[GEOGRAPHIC_DATA]:" at bounding box center [207, 280] width 236 height 14
type input "**********"
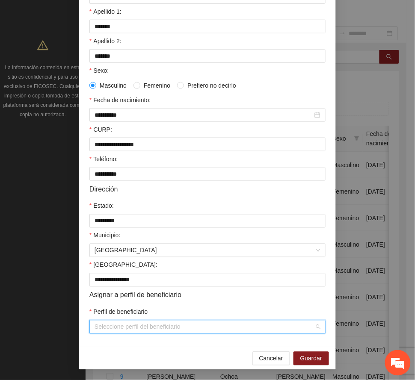
click at [146, 321] on input "Perfil de beneficiario" at bounding box center [204, 327] width 220 height 13
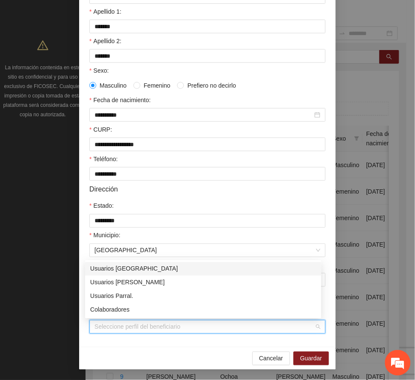
click at [130, 268] on div "Usuarios [GEOGRAPHIC_DATA]" at bounding box center [203, 268] width 226 height 9
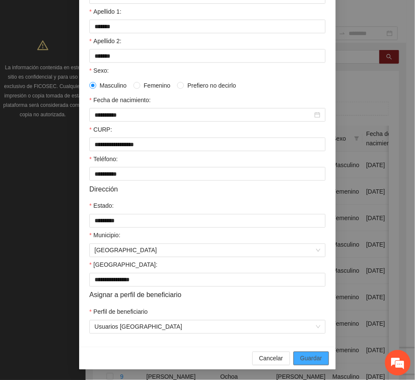
drag, startPoint x: 301, startPoint y: 356, endPoint x: 313, endPoint y: 358, distance: 11.7
click at [301, 356] on span "Guardar" at bounding box center [311, 358] width 22 height 9
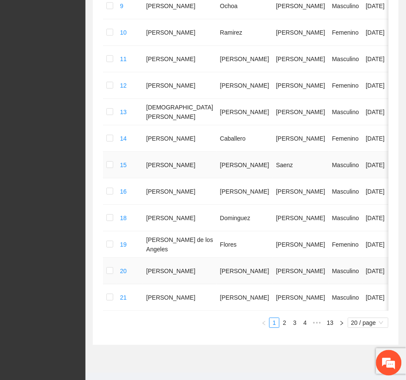
scroll to position [476, 0]
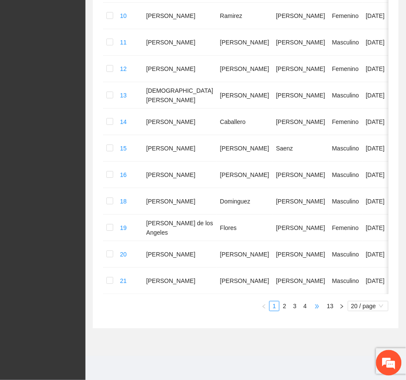
click at [317, 304] on span "•••" at bounding box center [317, 306] width 14 height 10
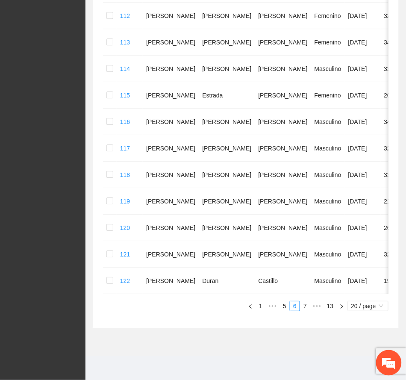
scroll to position [439, 0]
click at [308, 303] on link "7" at bounding box center [304, 305] width 9 height 9
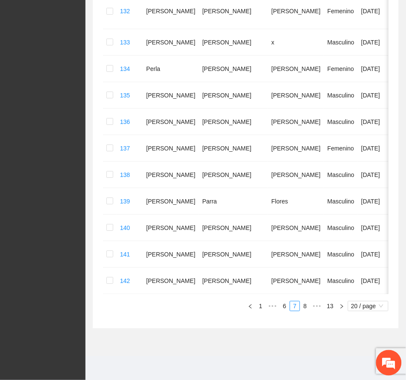
click at [307, 311] on link "8" at bounding box center [304, 305] width 9 height 9
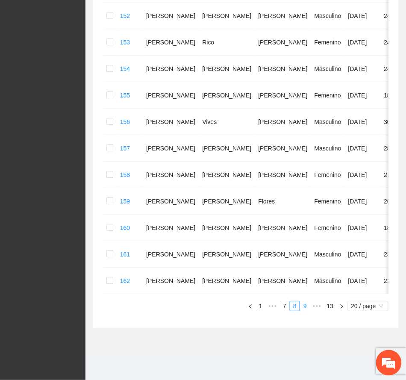
click at [303, 311] on link "9" at bounding box center [304, 305] width 9 height 9
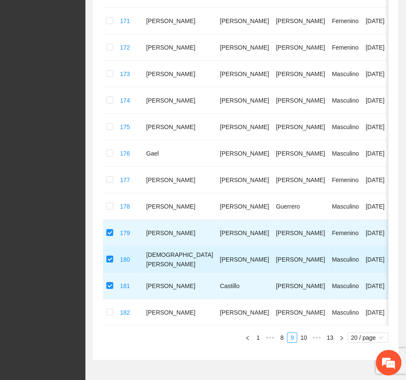
scroll to position [456, 0]
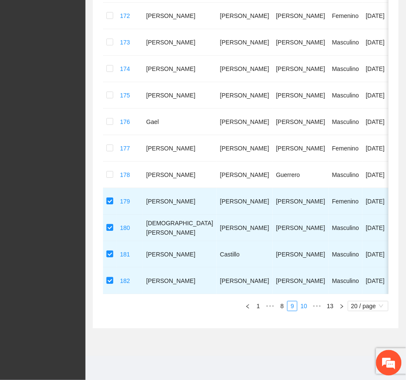
click at [303, 311] on link "10" at bounding box center [304, 305] width 12 height 9
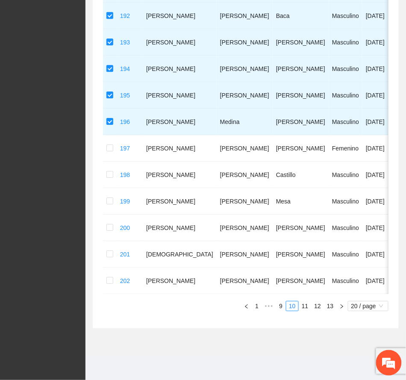
scroll to position [439, 0]
click at [337, 305] on button "button" at bounding box center [342, 306] width 10 height 10
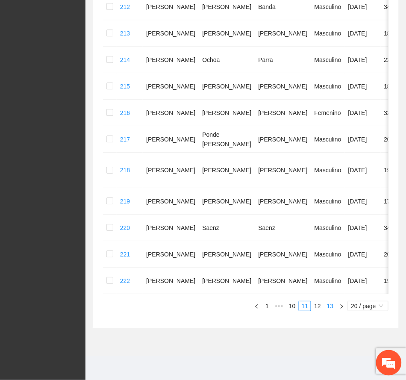
click at [332, 308] on link "13" at bounding box center [330, 305] width 12 height 9
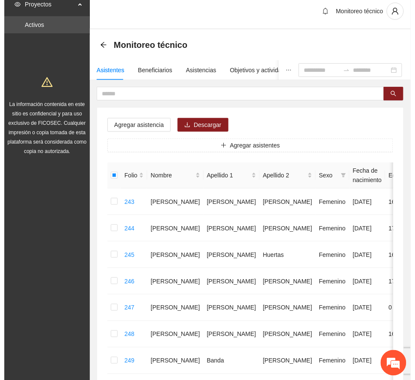
scroll to position [0, 0]
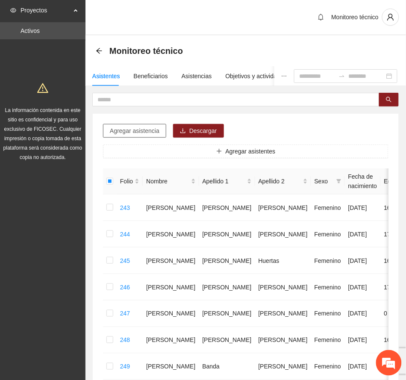
click at [146, 128] on span "Agregar asistencia" at bounding box center [135, 130] width 50 height 9
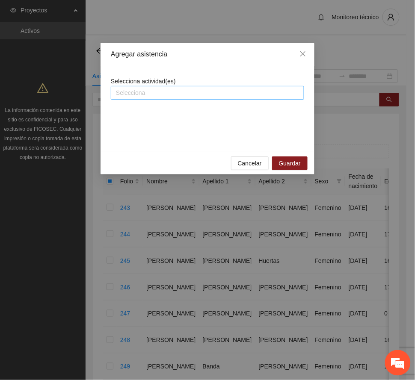
click at [197, 88] on div at bounding box center [207, 93] width 189 height 10
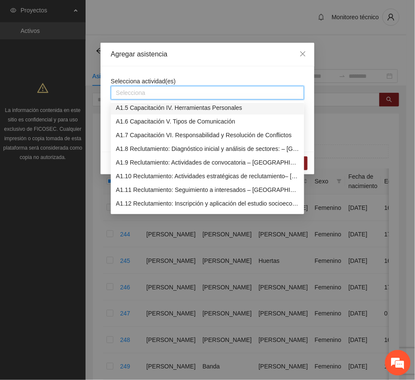
scroll to position [114, 0]
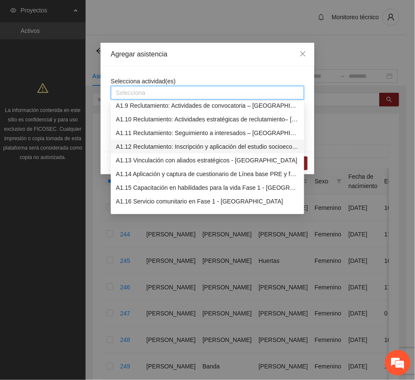
click at [199, 146] on div "A1.12 Reclutamiento: Inscripción y aplicación del estudio socioeconómico – [GEO…" at bounding box center [207, 146] width 183 height 9
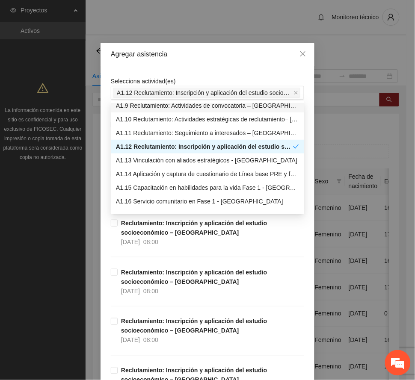
click at [219, 53] on div "Agregar asistencia" at bounding box center [207, 54] width 193 height 9
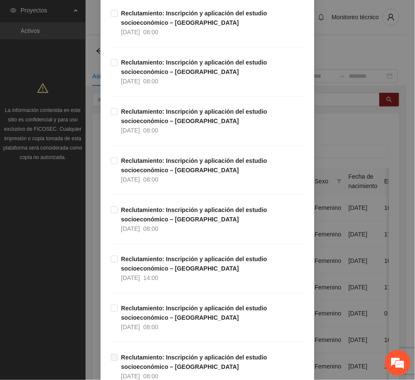
scroll to position [2279, 0]
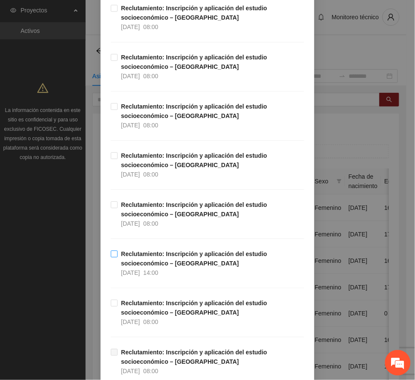
click at [174, 265] on span "Reclutamiento: Inscripción y aplicación del estudio socioeconómico – [GEOGRAPHI…" at bounding box center [211, 263] width 186 height 28
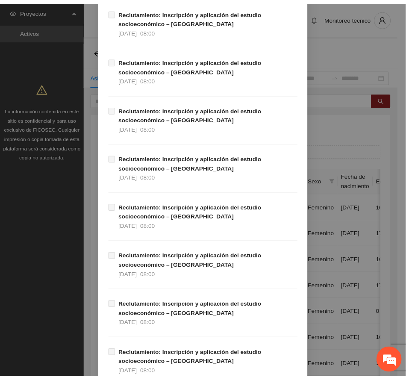
scroll to position [4586, 0]
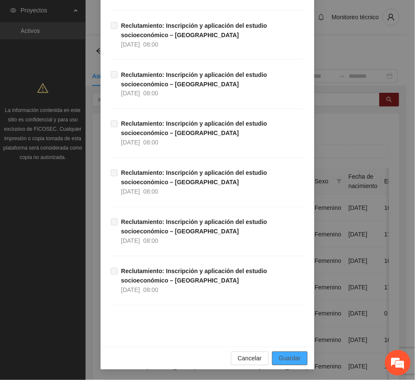
click at [294, 356] on span "Guardar" at bounding box center [290, 358] width 22 height 9
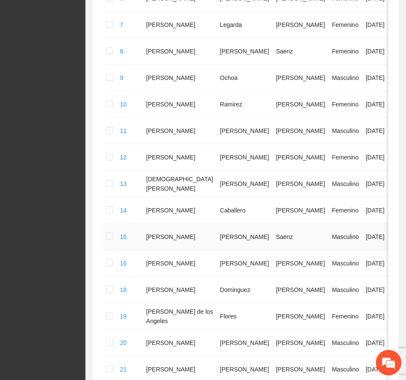
scroll to position [476, 0]
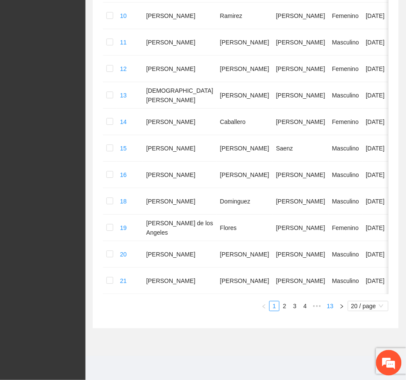
click at [327, 303] on link "13" at bounding box center [330, 305] width 12 height 9
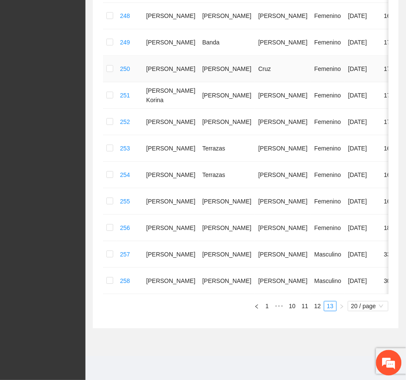
scroll to position [333, 0]
click at [315, 305] on link "12" at bounding box center [318, 305] width 12 height 9
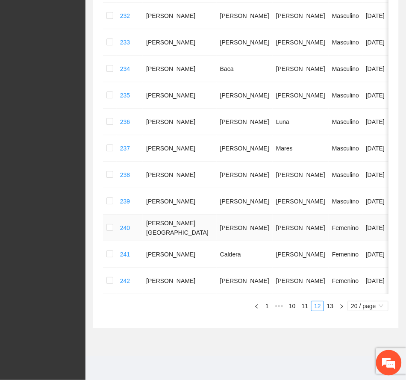
scroll to position [513, 0]
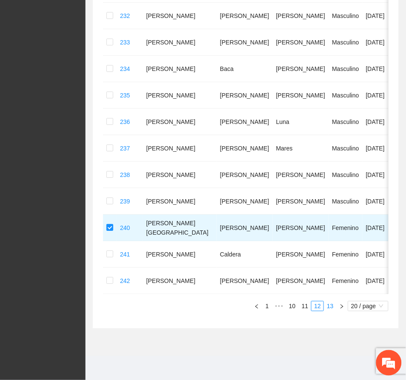
click at [331, 303] on link "13" at bounding box center [330, 305] width 12 height 9
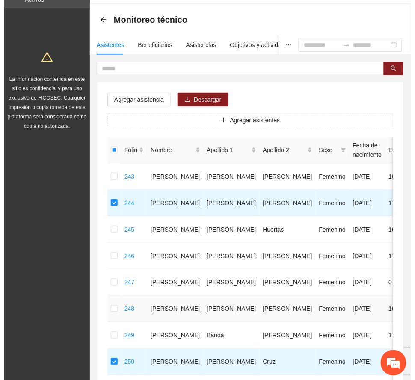
scroll to position [0, 0]
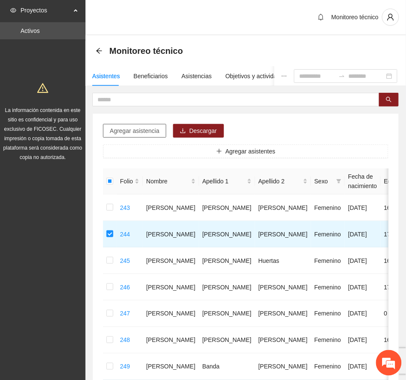
click at [151, 127] on span "Agregar asistencia" at bounding box center [135, 130] width 50 height 9
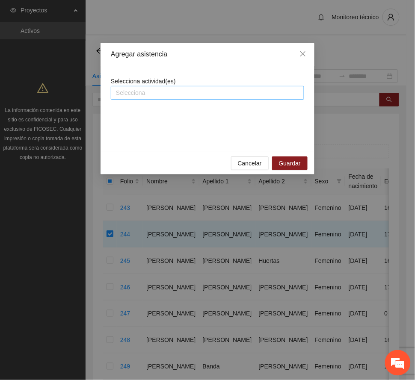
click at [199, 91] on div at bounding box center [207, 93] width 189 height 10
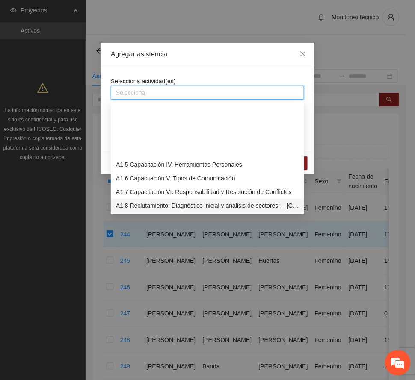
scroll to position [57, 0]
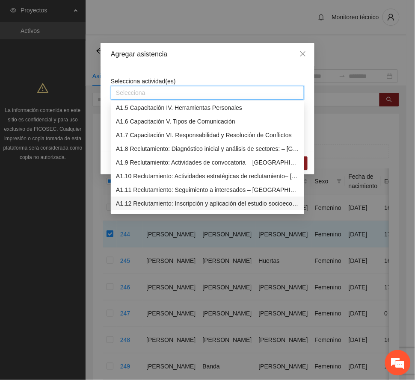
click at [250, 201] on div "A1.12 Reclutamiento: Inscripción y aplicación del estudio socioeconómico – [GEO…" at bounding box center [207, 203] width 183 height 9
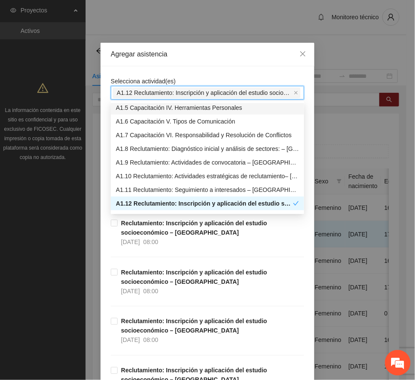
click at [234, 51] on div "Agregar asistencia" at bounding box center [207, 54] width 193 height 9
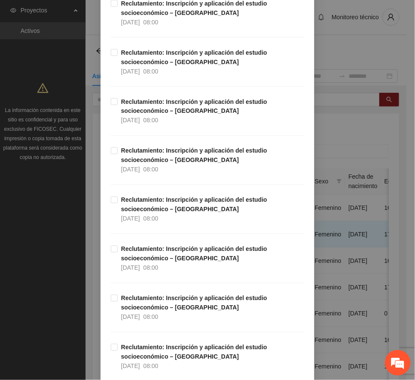
scroll to position [1481, 0]
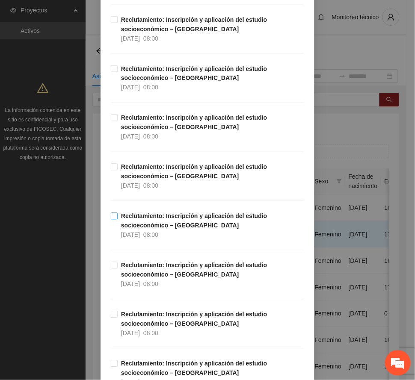
click at [139, 223] on strong "Reclutamiento: Inscripción y aplicación del estudio socioeconómico – [GEOGRAPHI…" at bounding box center [194, 221] width 146 height 16
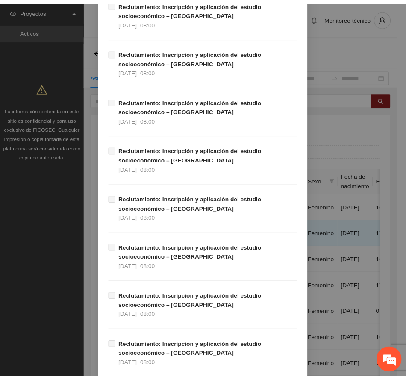
scroll to position [4586, 0]
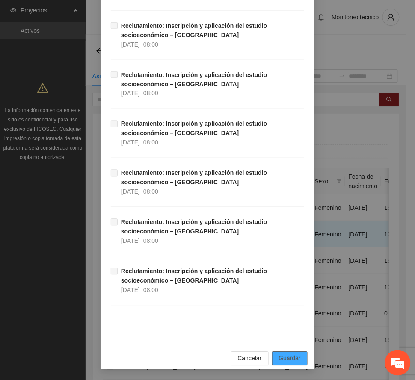
click at [285, 358] on span "Guardar" at bounding box center [290, 358] width 22 height 9
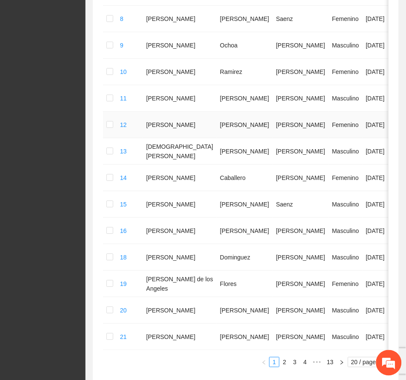
scroll to position [476, 0]
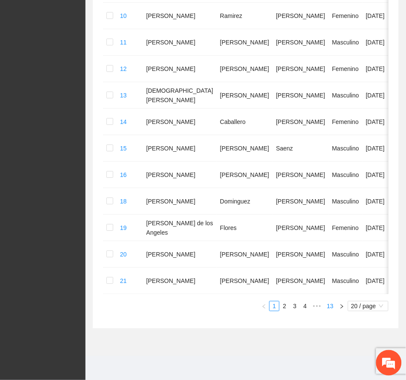
click at [329, 302] on link "13" at bounding box center [330, 305] width 12 height 9
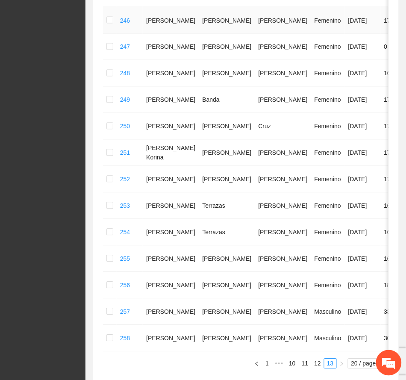
scroll to position [333, 0]
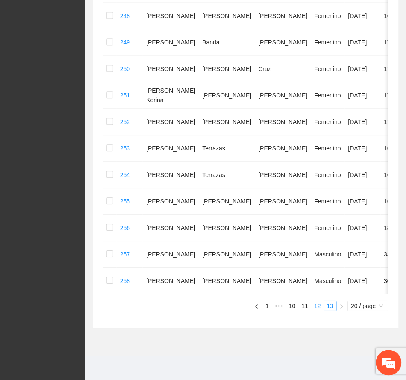
click at [317, 305] on link "12" at bounding box center [318, 305] width 12 height 9
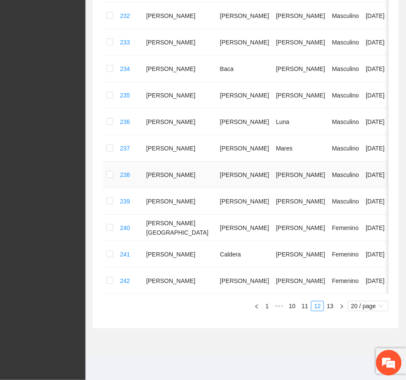
scroll to position [513, 0]
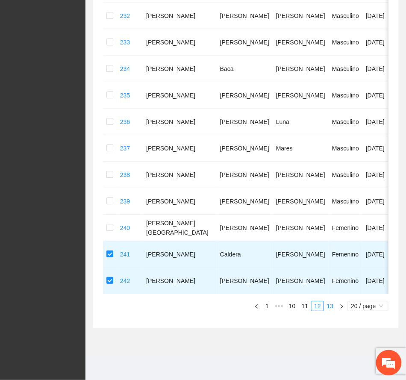
click at [327, 304] on link "13" at bounding box center [330, 305] width 12 height 9
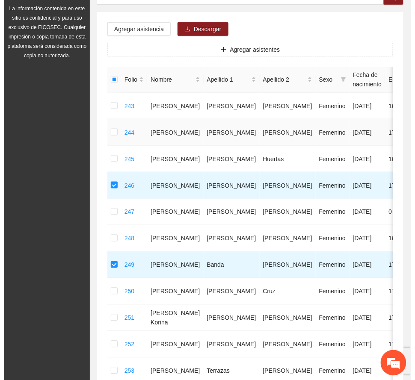
scroll to position [0, 0]
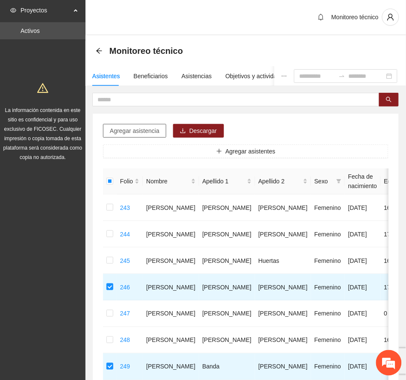
click at [149, 130] on span "Agregar asistencia" at bounding box center [135, 130] width 50 height 9
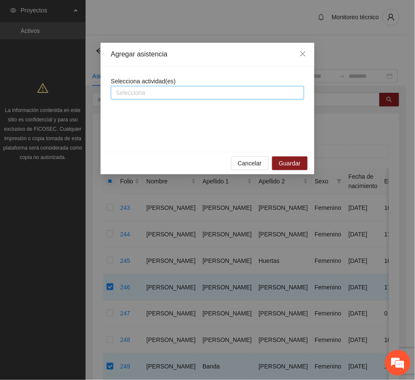
click at [169, 89] on div at bounding box center [207, 93] width 189 height 10
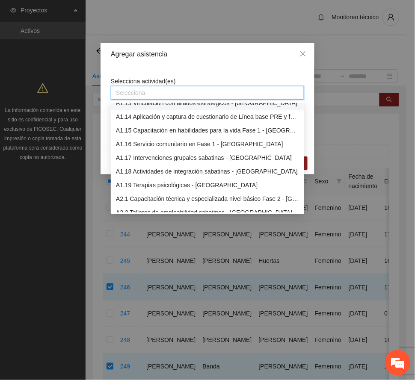
scroll to position [114, 0]
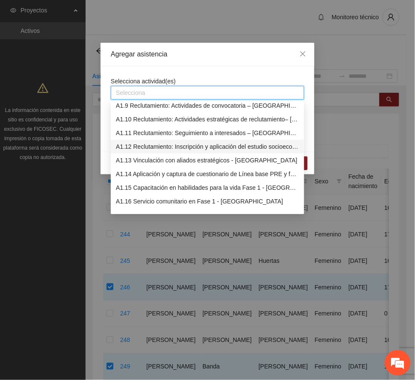
click at [200, 144] on div "A1.12 Reclutamiento: Inscripción y aplicación del estudio socioeconómico – [GEO…" at bounding box center [207, 146] width 183 height 9
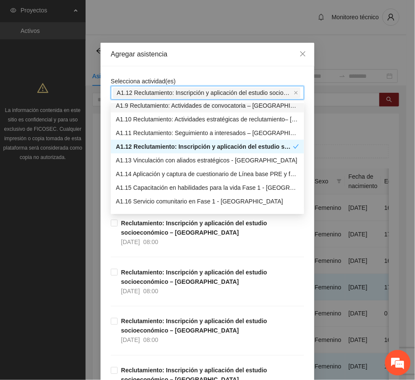
click at [215, 55] on div "Agregar asistencia" at bounding box center [207, 54] width 193 height 9
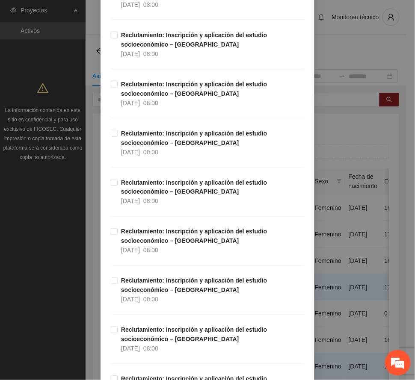
scroll to position [1424, 0]
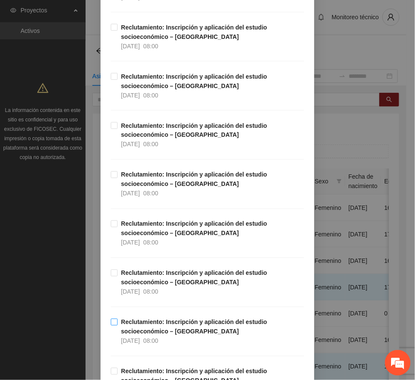
click at [164, 330] on strong "Reclutamiento: Inscripción y aplicación del estudio socioeconómico – [GEOGRAPHI…" at bounding box center [194, 327] width 146 height 16
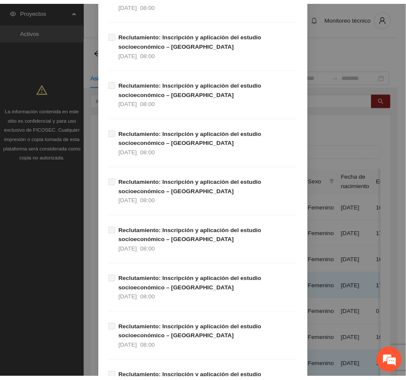
scroll to position [4586, 0]
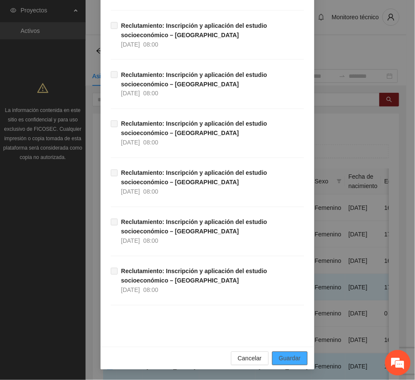
click at [298, 360] on button "Guardar" at bounding box center [289, 359] width 35 height 14
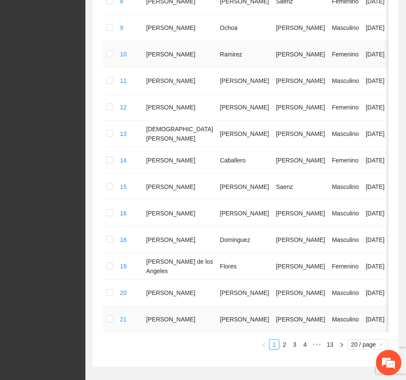
scroll to position [476, 0]
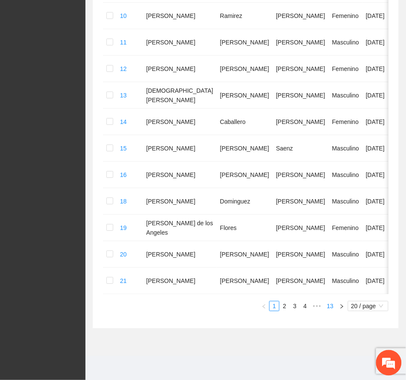
click at [332, 304] on link "13" at bounding box center [330, 305] width 12 height 9
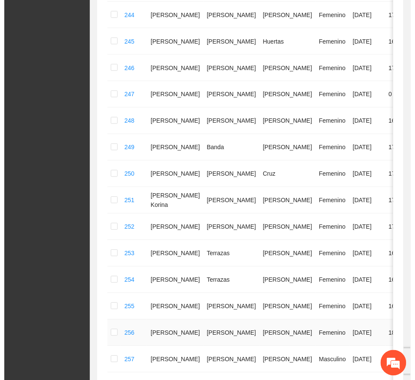
scroll to position [48, 0]
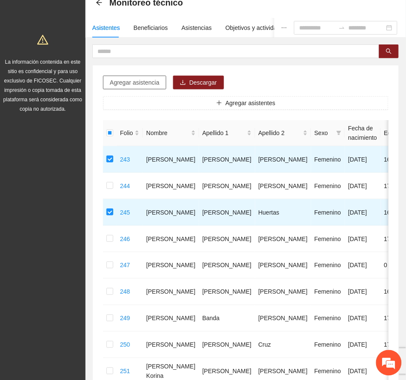
click at [141, 84] on span "Agregar asistencia" at bounding box center [135, 82] width 50 height 9
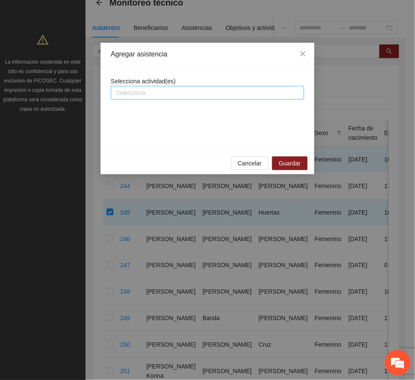
click at [168, 93] on div at bounding box center [207, 93] width 189 height 10
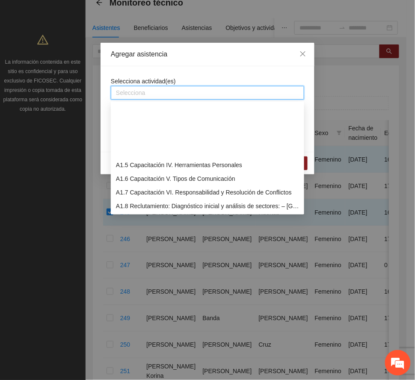
scroll to position [57, 0]
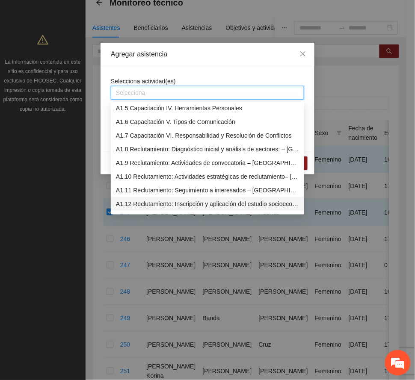
click at [187, 200] on div "A1.12 Reclutamiento: Inscripción y aplicación del estudio socioeconómico – [GEO…" at bounding box center [207, 203] width 183 height 9
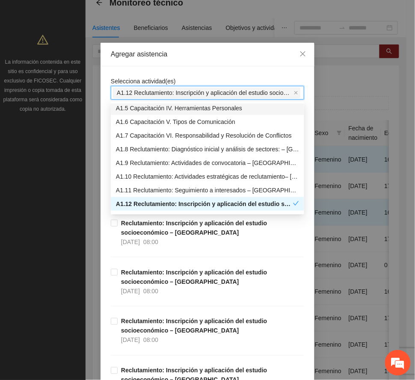
click at [193, 47] on div "Agregar asistencia" at bounding box center [207, 55] width 214 height 24
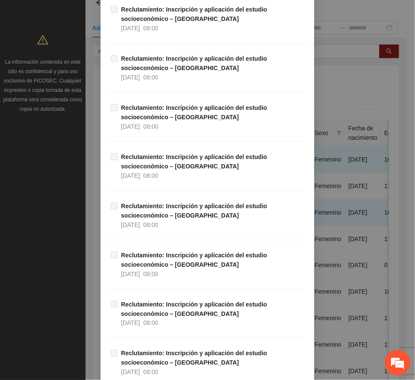
scroll to position [4586, 0]
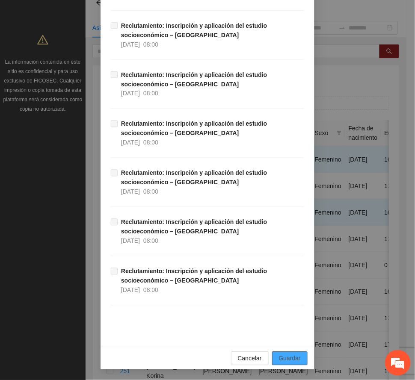
click at [286, 356] on span "Guardar" at bounding box center [290, 358] width 22 height 9
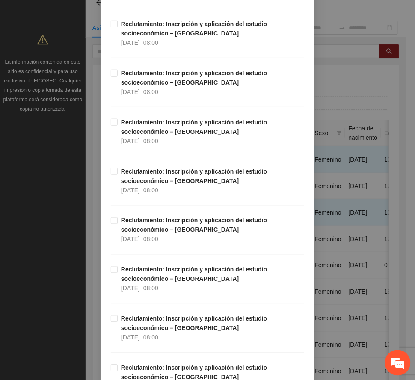
scroll to position [0, 0]
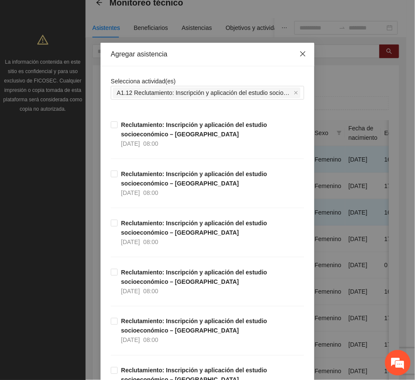
click at [298, 50] on span "Close" at bounding box center [302, 54] width 23 height 23
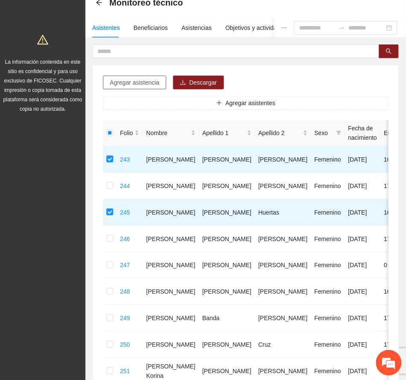
click at [139, 81] on span "Agregar asistencia" at bounding box center [135, 82] width 50 height 9
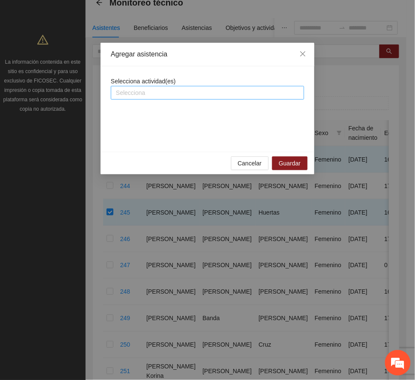
click at [169, 93] on div at bounding box center [207, 93] width 189 height 10
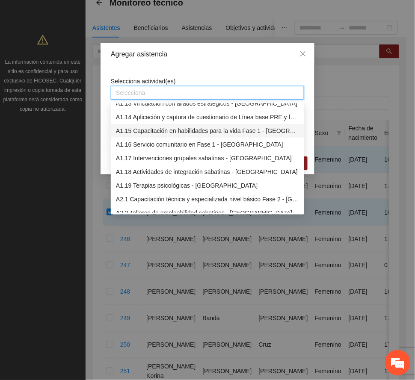
scroll to position [114, 0]
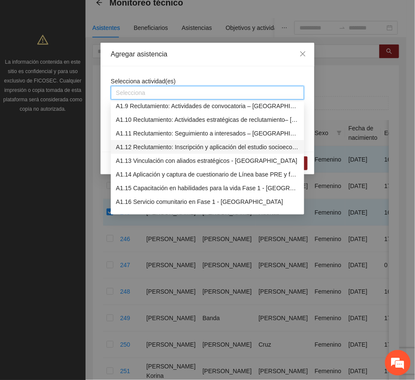
drag, startPoint x: 144, startPoint y: 143, endPoint x: 157, endPoint y: 134, distance: 15.4
click at [146, 143] on div "A1.12 Reclutamiento: Inscripción y aplicación del estudio socioeconómico – [GEO…" at bounding box center [207, 146] width 183 height 9
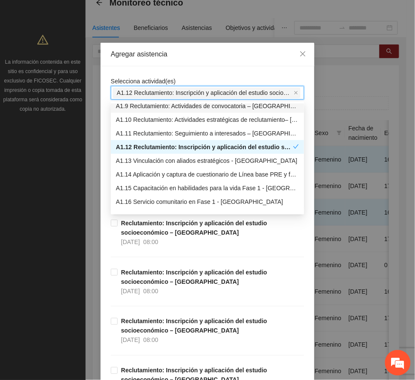
click at [195, 49] on div "Agregar asistencia" at bounding box center [207, 55] width 214 height 24
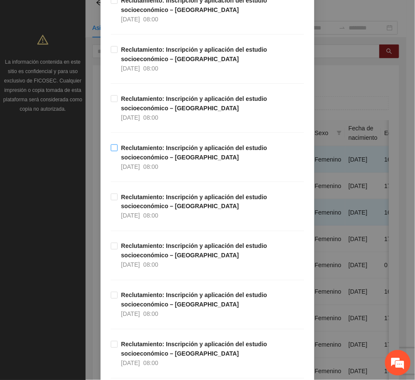
scroll to position [1539, 0]
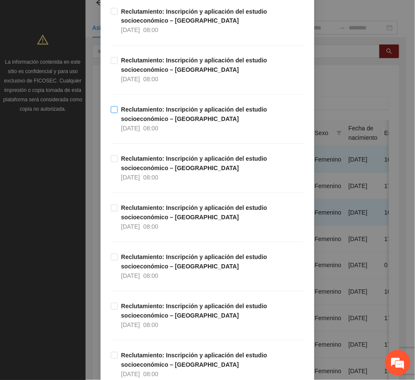
click at [153, 118] on span "Reclutamiento: Inscripción y aplicación del estudio socioeconómico – [GEOGRAPHI…" at bounding box center [211, 119] width 186 height 28
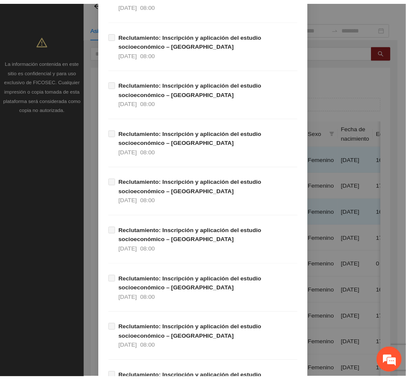
scroll to position [4586, 0]
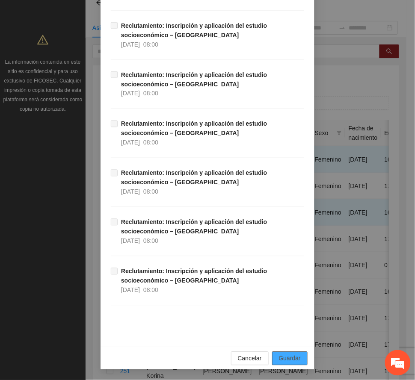
click at [282, 356] on span "Guardar" at bounding box center [290, 358] width 22 height 9
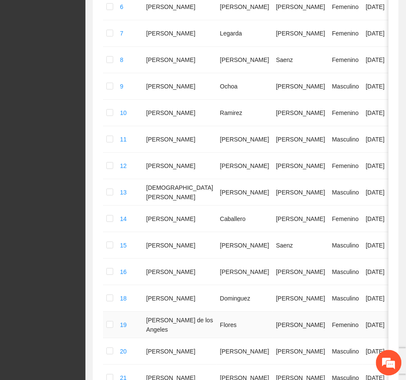
scroll to position [476, 0]
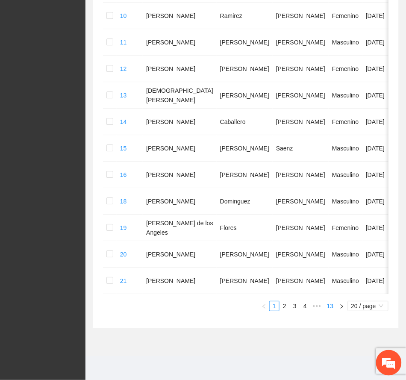
click at [332, 305] on link "13" at bounding box center [330, 305] width 12 height 9
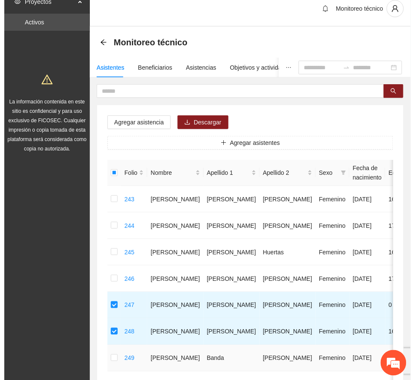
scroll to position [0, 0]
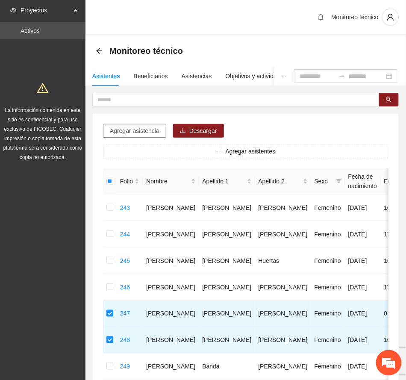
click at [149, 130] on span "Agregar asistencia" at bounding box center [135, 130] width 50 height 9
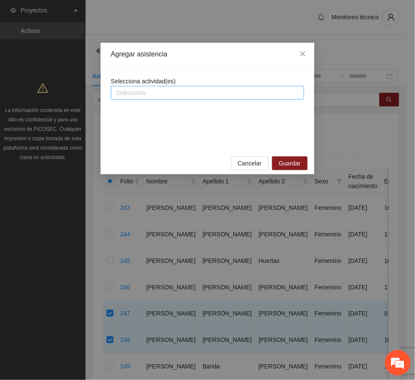
click at [174, 93] on div at bounding box center [207, 93] width 189 height 10
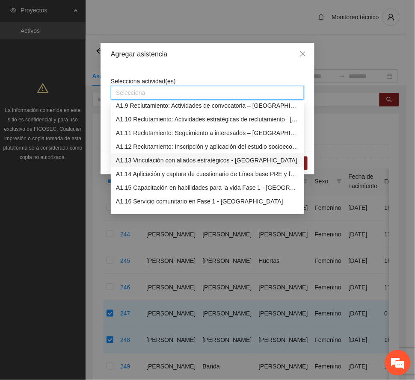
scroll to position [114, 0]
click at [159, 146] on div "A1.12 Reclutamiento: Inscripción y aplicación del estudio socioeconómico – [GEO…" at bounding box center [207, 146] width 183 height 9
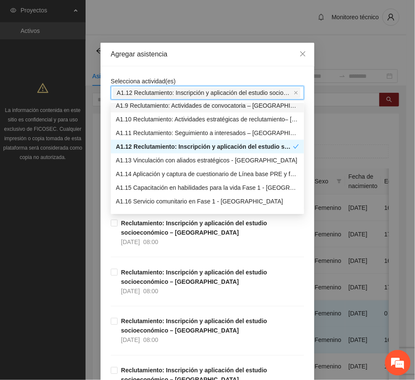
click at [188, 50] on div "Agregar asistencia" at bounding box center [207, 54] width 193 height 9
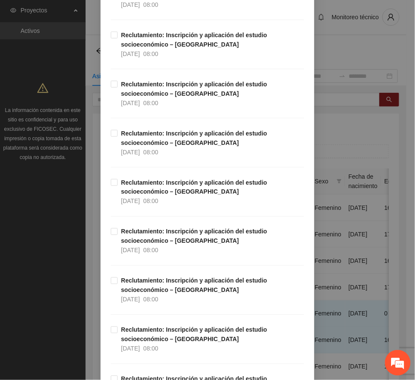
scroll to position [1595, 0]
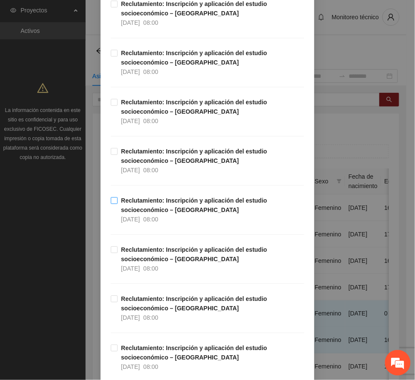
click at [161, 206] on strong "Reclutamiento: Inscripción y aplicación del estudio socioeconómico – [GEOGRAPHI…" at bounding box center [194, 205] width 146 height 16
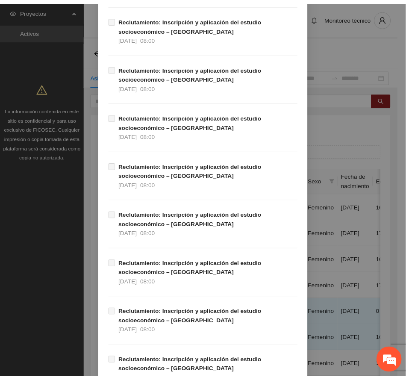
scroll to position [4586, 0]
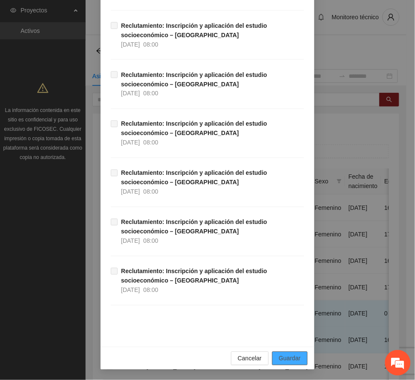
click at [284, 358] on span "Guardar" at bounding box center [290, 358] width 22 height 9
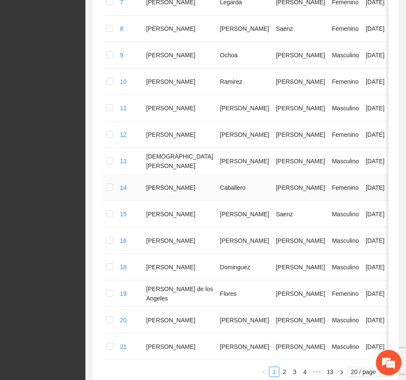
scroll to position [476, 0]
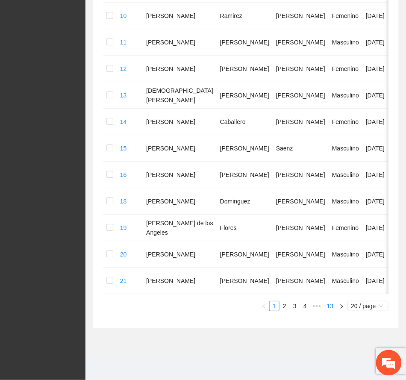
click at [332, 303] on link "13" at bounding box center [330, 305] width 12 height 9
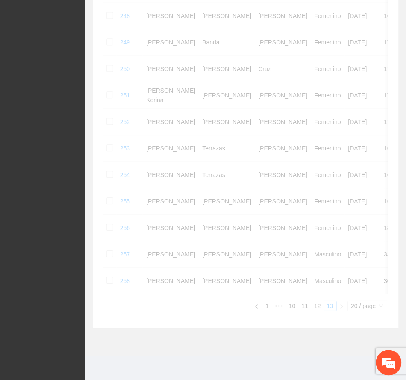
scroll to position [333, 0]
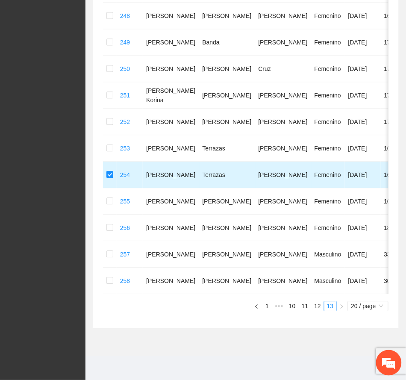
click at [105, 162] on td at bounding box center [110, 175] width 14 height 26
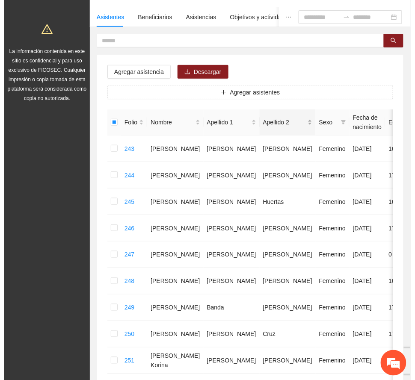
scroll to position [0, 0]
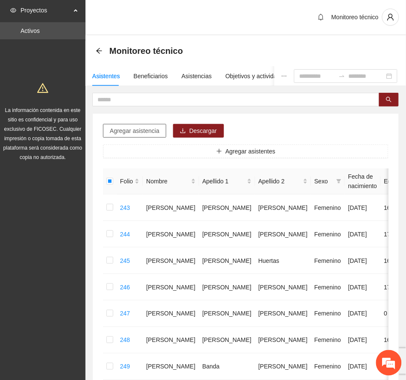
click at [136, 130] on span "Agregar asistencia" at bounding box center [135, 130] width 50 height 9
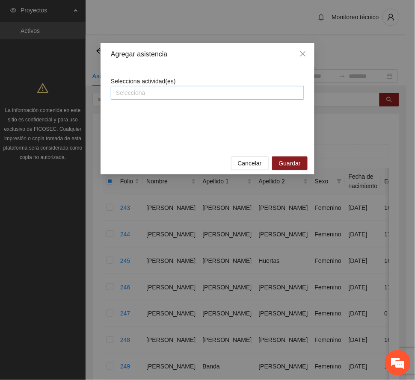
click at [183, 91] on div at bounding box center [207, 93] width 189 height 10
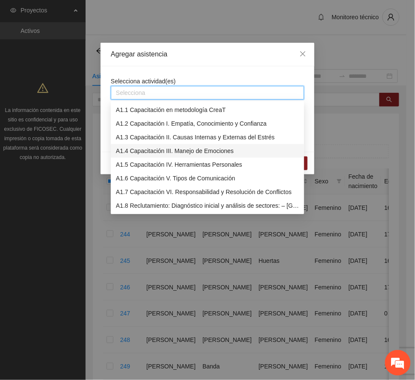
scroll to position [114, 0]
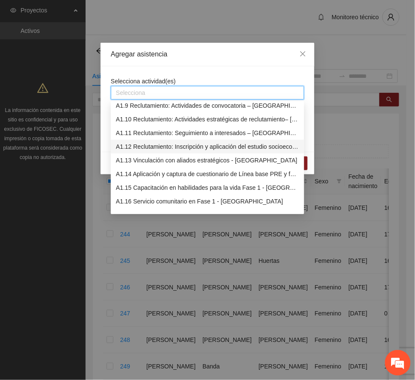
click at [176, 147] on div "A1.12 Reclutamiento: Inscripción y aplicación del estudio socioeconómico – [GEO…" at bounding box center [207, 146] width 183 height 9
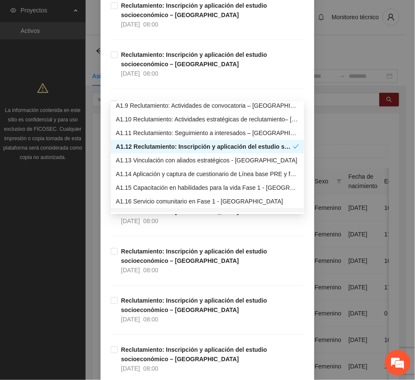
scroll to position [456, 0]
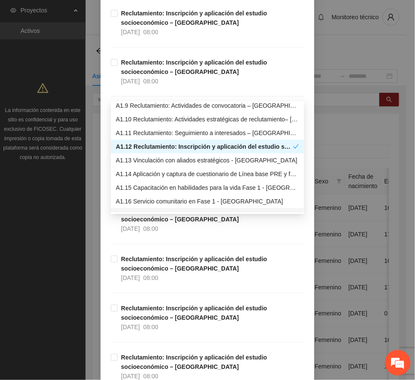
click at [284, 241] on div "Reclutamiento: Inscripción y aplicación del estudio socioeconómico – [GEOGRAPHI…" at bounding box center [207, 229] width 193 height 49
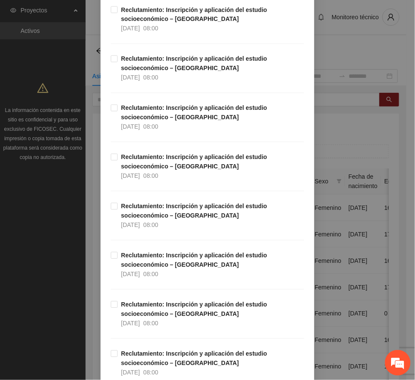
scroll to position [1595, 0]
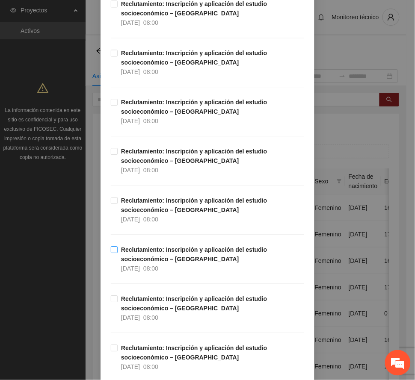
click at [156, 256] on strong "Reclutamiento: Inscripción y aplicación del estudio socioeconómico – [GEOGRAPHI…" at bounding box center [194, 254] width 146 height 16
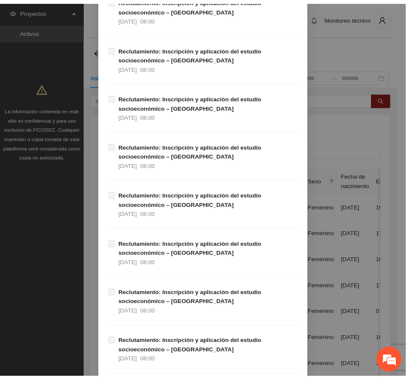
scroll to position [4586, 0]
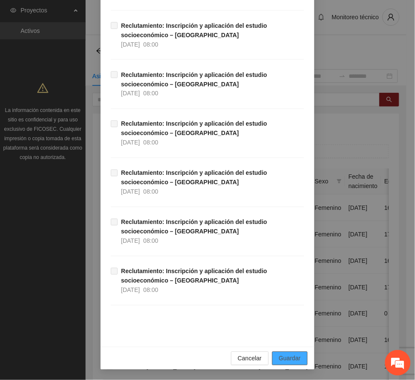
click at [284, 359] on span "Guardar" at bounding box center [290, 358] width 22 height 9
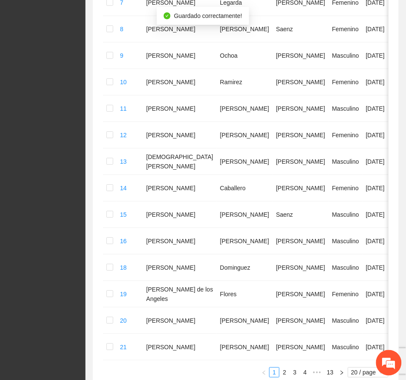
scroll to position [476, 0]
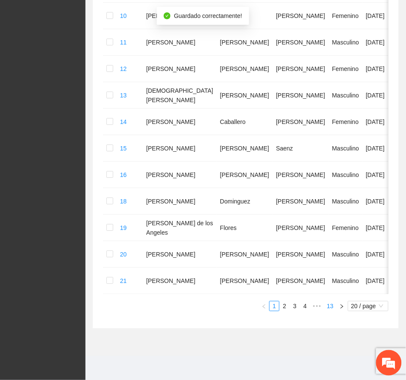
click at [331, 302] on link "13" at bounding box center [330, 305] width 12 height 9
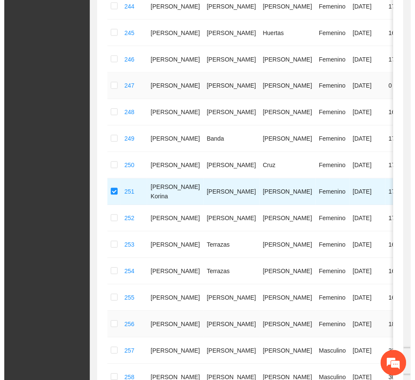
scroll to position [0, 0]
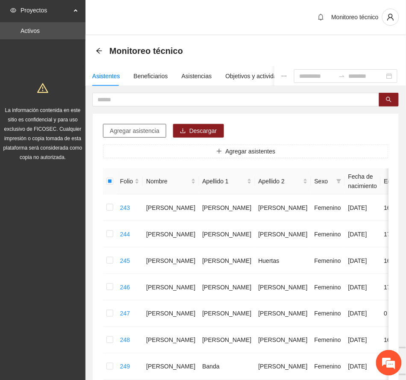
click at [142, 129] on span "Agregar asistencia" at bounding box center [135, 130] width 50 height 9
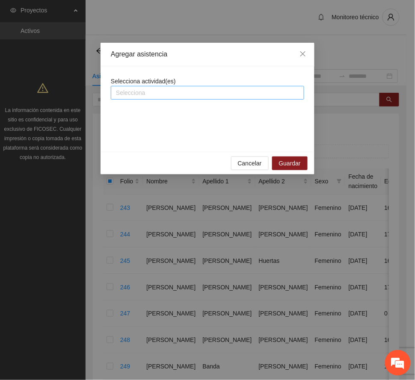
click at [161, 92] on div at bounding box center [207, 93] width 189 height 10
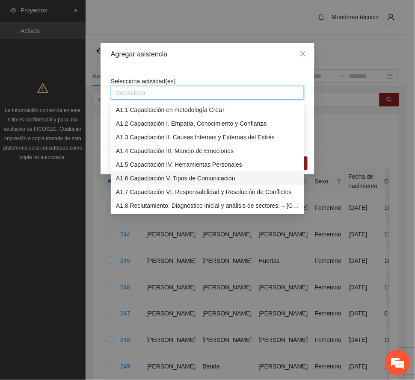
scroll to position [114, 0]
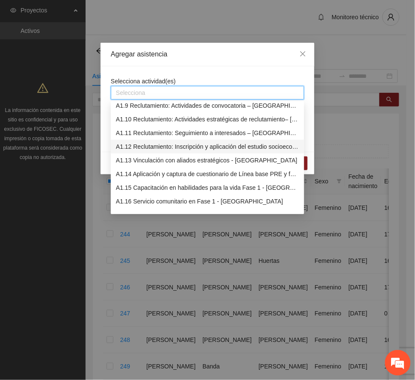
click at [167, 143] on div "A1.12 Reclutamiento: Inscripción y aplicación del estudio socioeconómico – [GEO…" at bounding box center [207, 146] width 183 height 9
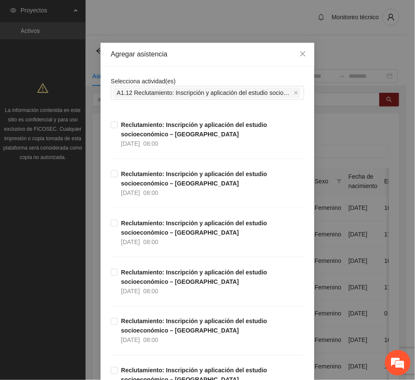
click at [215, 58] on div "Agregar asistencia" at bounding box center [207, 54] width 193 height 9
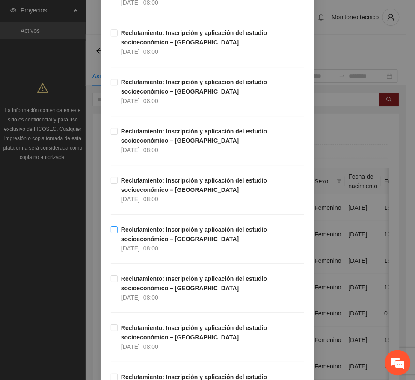
scroll to position [1595, 0]
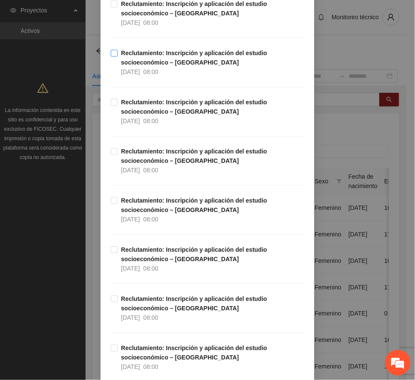
click at [142, 66] on strong "Reclutamiento: Inscripción y aplicación del estudio socioeconómico – [GEOGRAPHI…" at bounding box center [194, 58] width 146 height 16
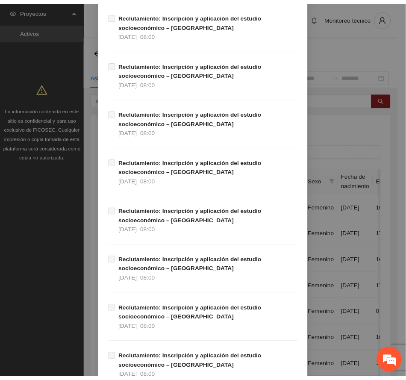
scroll to position [4586, 0]
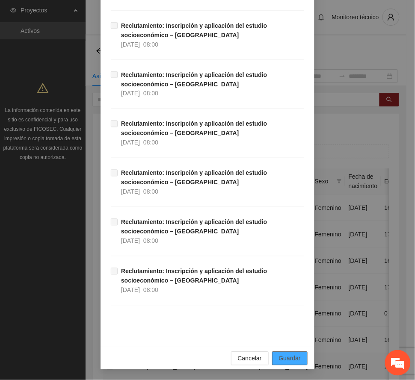
drag, startPoint x: 289, startPoint y: 357, endPoint x: 271, endPoint y: 358, distance: 18.4
click at [289, 357] on span "Guardar" at bounding box center [290, 358] width 22 height 9
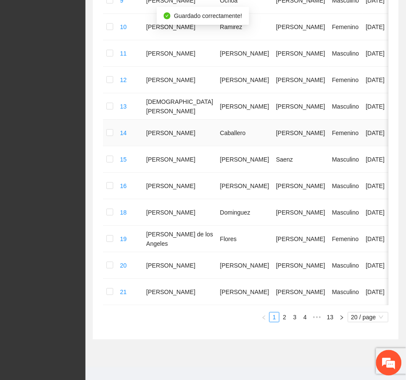
scroll to position [476, 0]
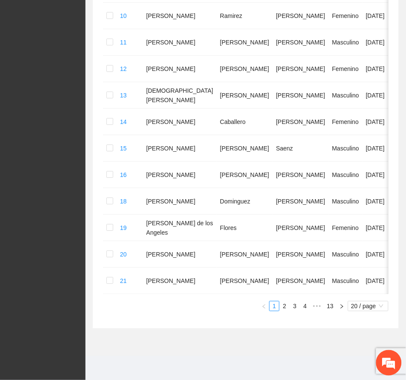
click at [334, 306] on link "13" at bounding box center [330, 305] width 12 height 9
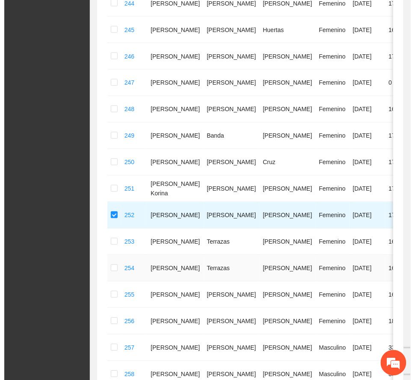
scroll to position [48, 0]
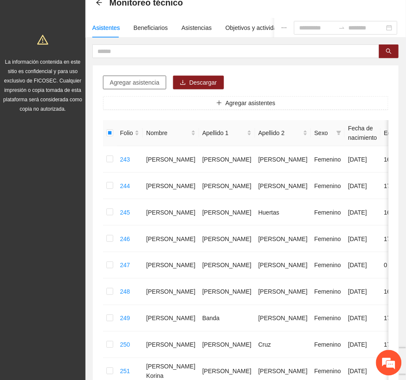
click at [140, 84] on span "Agregar asistencia" at bounding box center [135, 82] width 50 height 9
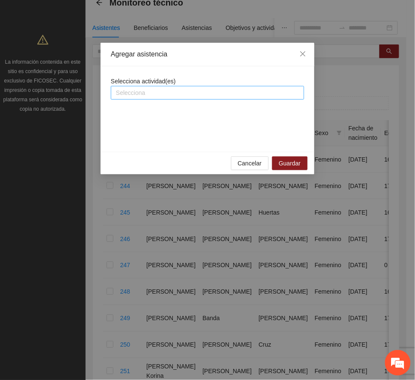
click at [168, 94] on div at bounding box center [207, 93] width 189 height 10
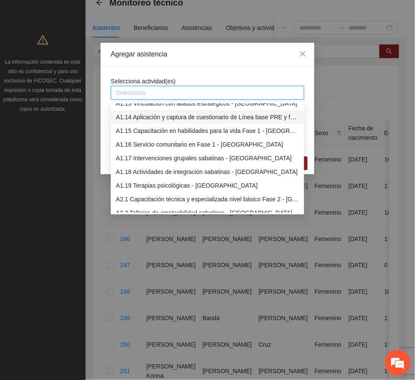
scroll to position [114, 0]
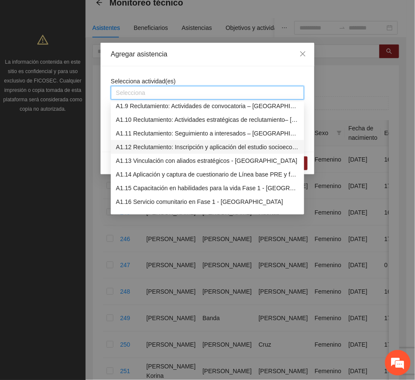
click at [154, 142] on div "A1.12 Reclutamiento: Inscripción y aplicación del estudio socioeconómico – [GEO…" at bounding box center [207, 146] width 183 height 9
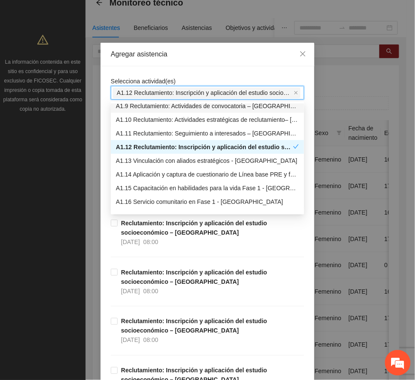
click at [185, 50] on div "Agregar asistencia" at bounding box center [207, 54] width 193 height 9
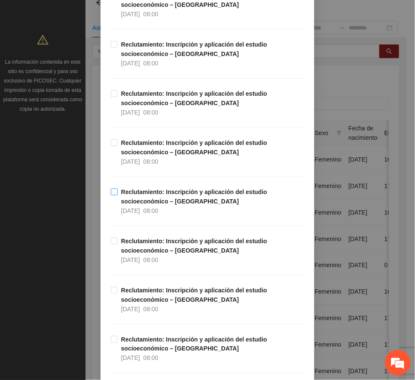
scroll to position [1368, 0]
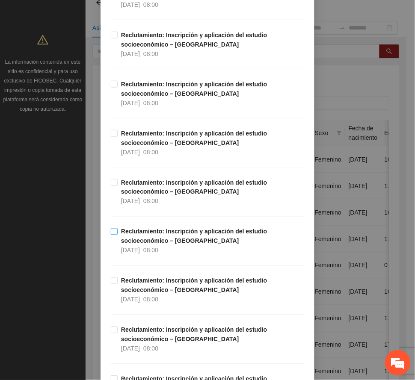
click at [144, 243] on strong "Reclutamiento: Inscripción y aplicación del estudio socioeconómico – [GEOGRAPHI…" at bounding box center [194, 236] width 146 height 16
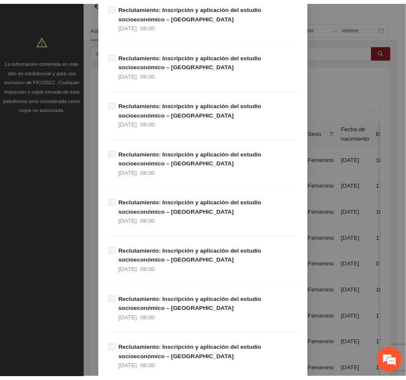
scroll to position [4586, 0]
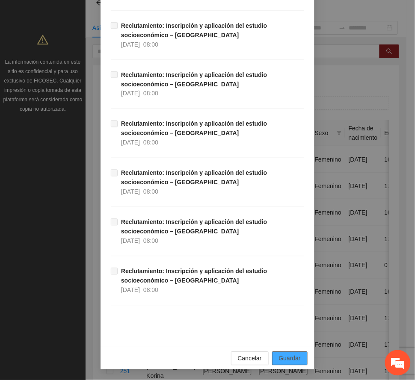
click at [286, 358] on span "Guardar" at bounding box center [290, 358] width 22 height 9
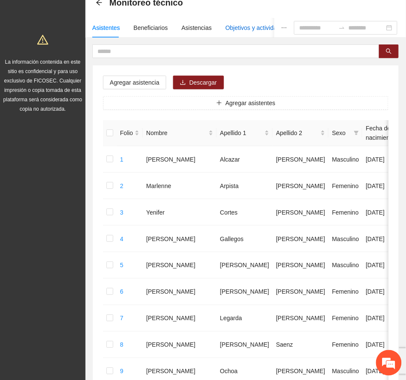
click at [236, 26] on div "Objetivos y actividades" at bounding box center [256, 27] width 61 height 9
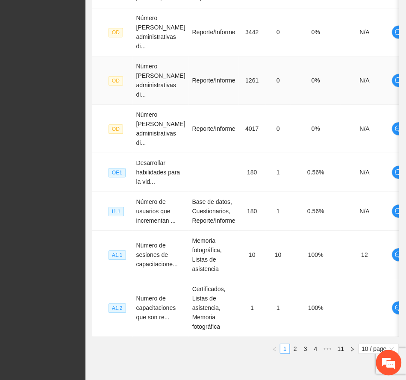
scroll to position [399, 0]
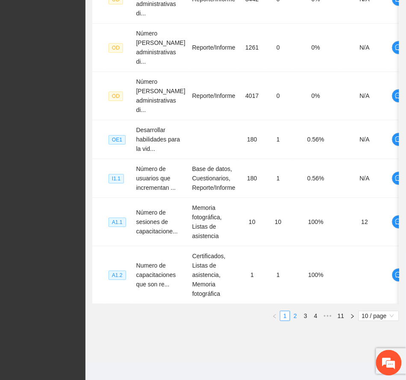
click at [296, 321] on link "2" at bounding box center [295, 315] width 9 height 9
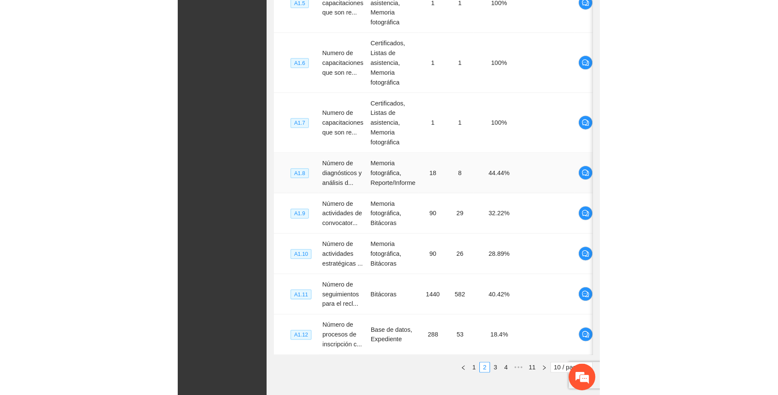
scroll to position [165, 0]
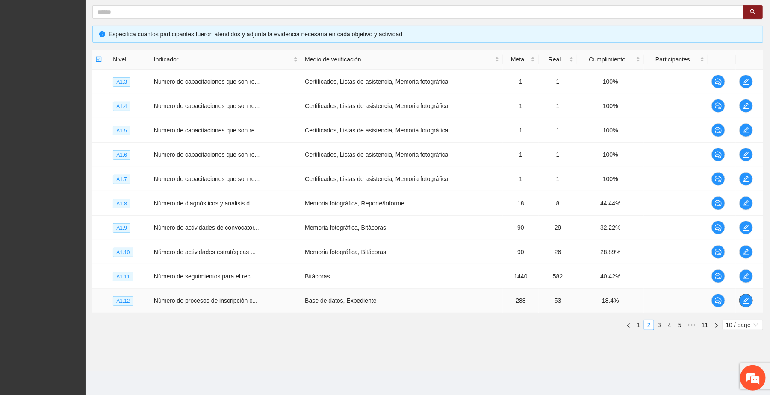
click at [414, 298] on span "edit" at bounding box center [745, 300] width 13 height 7
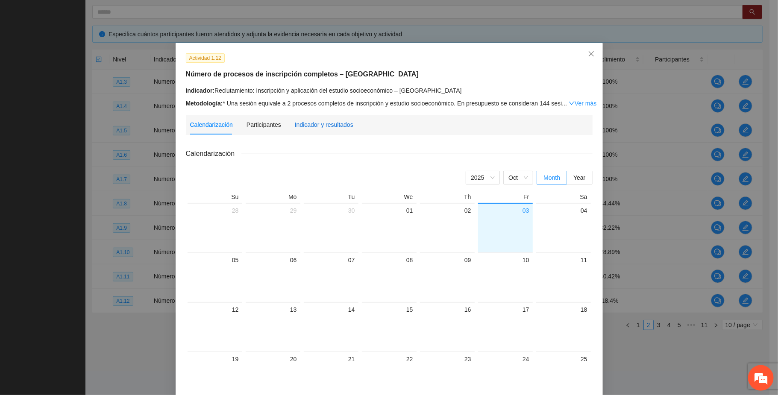
click at [302, 121] on div "Indicador y resultados" at bounding box center [324, 124] width 59 height 9
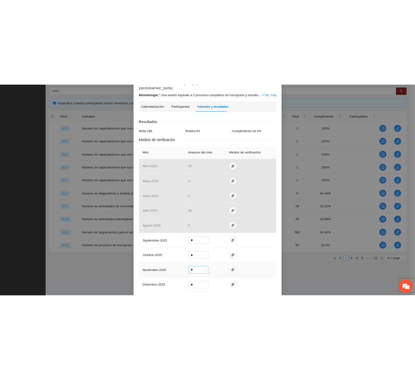
scroll to position [114, 0]
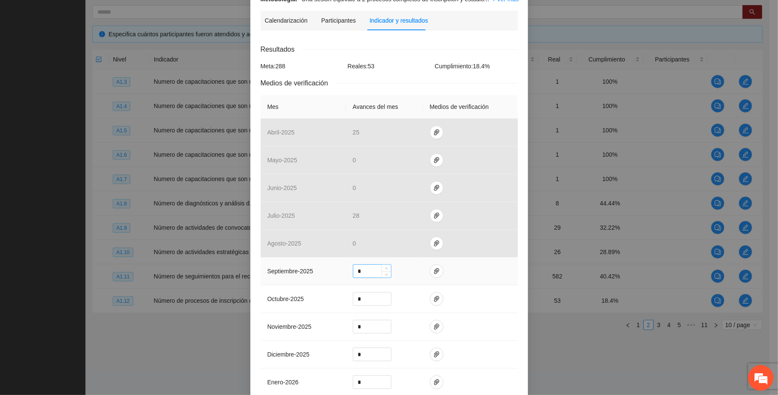
click at [370, 265] on input "*" at bounding box center [372, 271] width 38 height 13
type input "**"
click at [414, 268] on icon "paper-clip" at bounding box center [436, 271] width 7 height 7
click at [414, 233] on span "Adjuntar documento" at bounding box center [408, 237] width 53 height 9
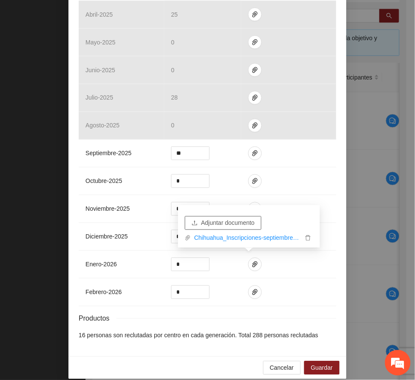
scroll to position [235, 0]
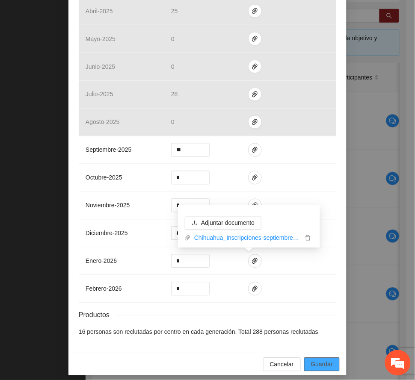
click at [327, 360] on span "Guardar" at bounding box center [322, 364] width 22 height 9
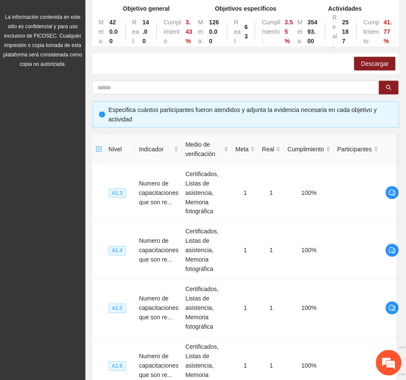
scroll to position [0, 0]
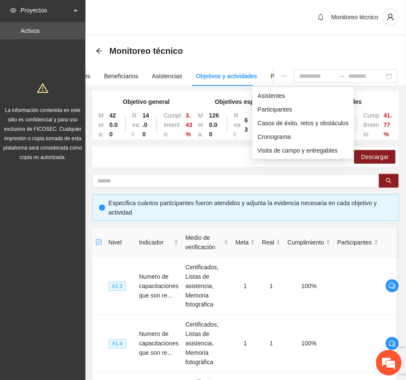
click at [281, 76] on icon "ellipsis" at bounding box center [284, 76] width 6 height 6
click at [273, 95] on span "Asistentes" at bounding box center [303, 95] width 91 height 9
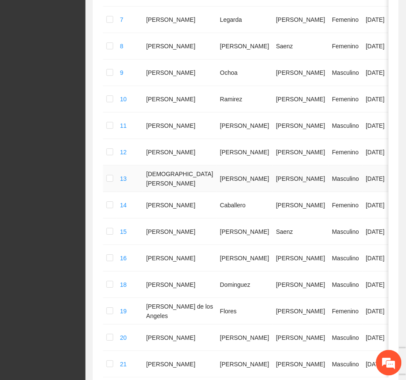
scroll to position [476, 0]
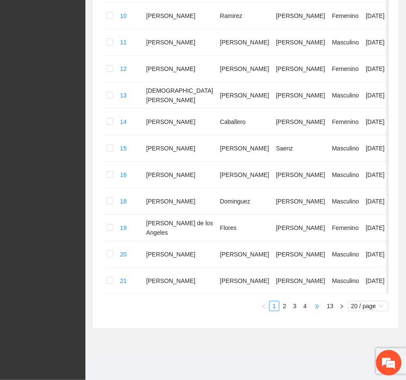
click at [312, 305] on span "•••" at bounding box center [317, 306] width 14 height 10
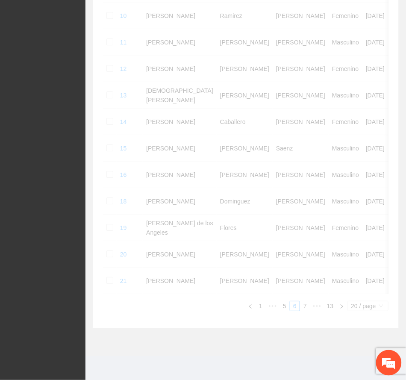
scroll to position [439, 0]
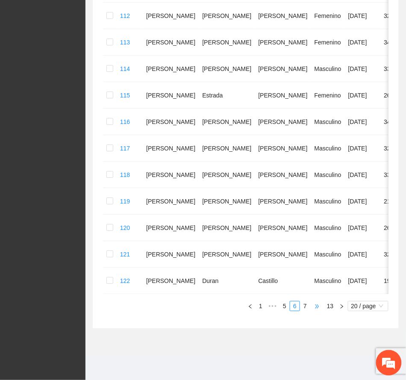
click at [313, 306] on span "•••" at bounding box center [317, 306] width 14 height 10
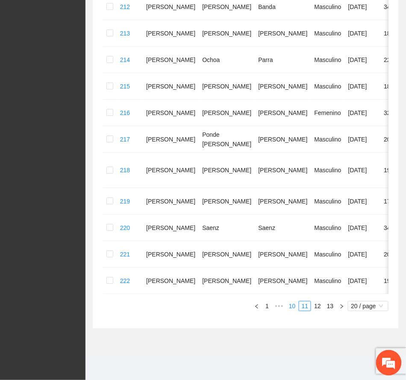
click at [291, 303] on link "10" at bounding box center [292, 305] width 12 height 9
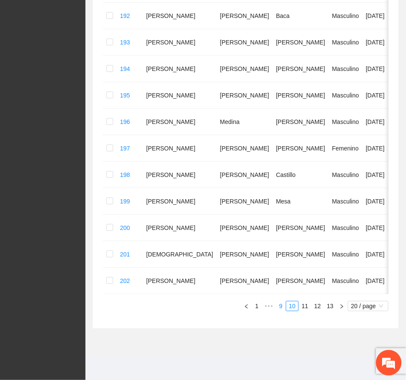
click at [279, 307] on link "9" at bounding box center [280, 305] width 9 height 9
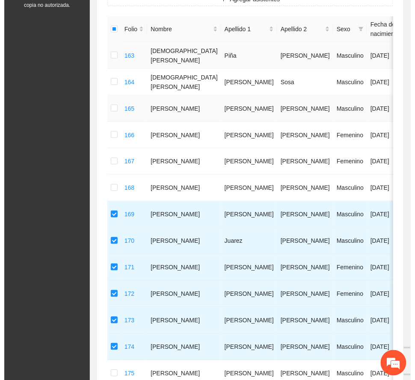
scroll to position [0, 0]
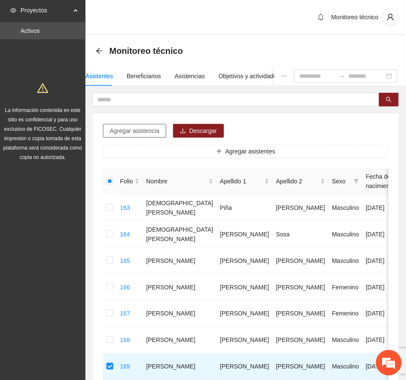
click at [145, 131] on span "Agregar asistencia" at bounding box center [135, 130] width 50 height 9
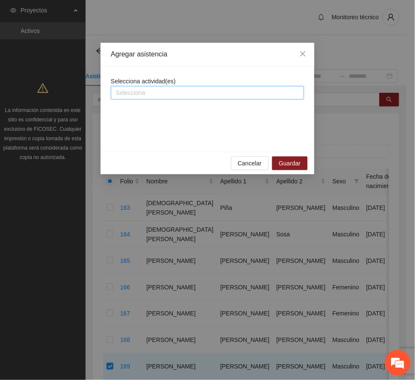
click at [192, 96] on div at bounding box center [207, 93] width 189 height 10
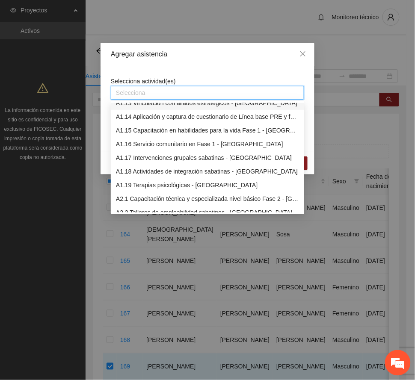
scroll to position [114, 0]
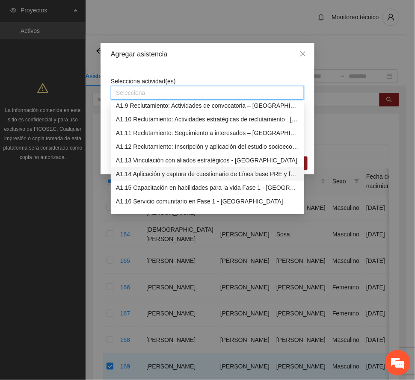
click at [158, 172] on div "A1.14 Aplicación y captura de cuestionario de Línea base PRE y focalización -[G…" at bounding box center [207, 173] width 183 height 9
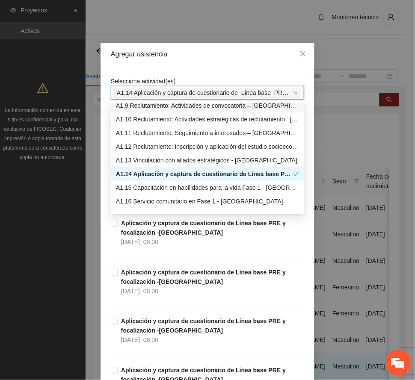
click at [202, 50] on div "Agregar asistencia" at bounding box center [207, 54] width 193 height 9
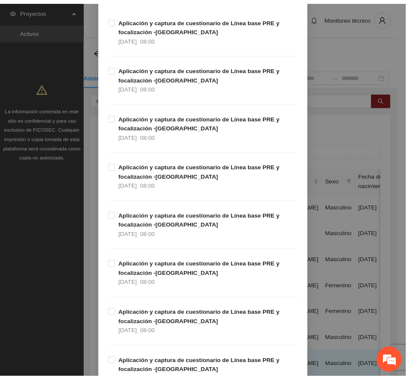
scroll to position [0, 0]
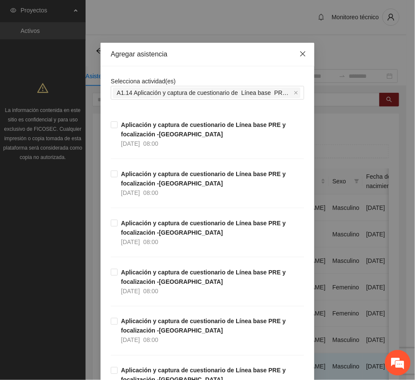
click at [300, 57] on icon "close" at bounding box center [302, 53] width 7 height 7
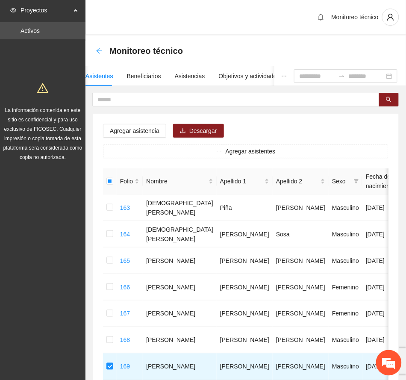
click at [97, 49] on icon "arrow-left" at bounding box center [99, 50] width 7 height 7
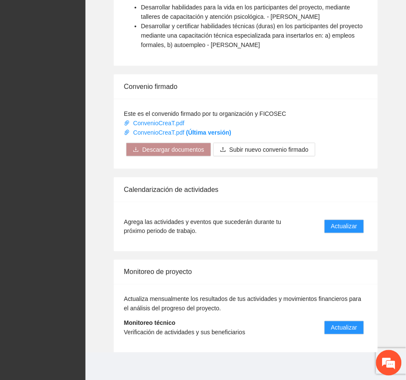
scroll to position [696, 0]
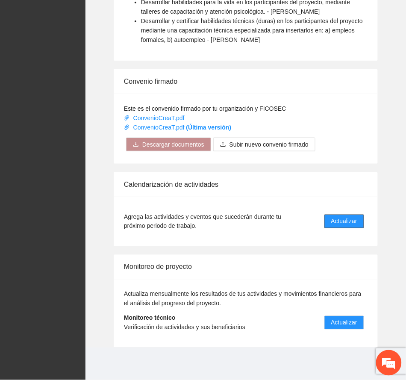
click at [351, 224] on span "Actualizar" at bounding box center [344, 221] width 26 height 9
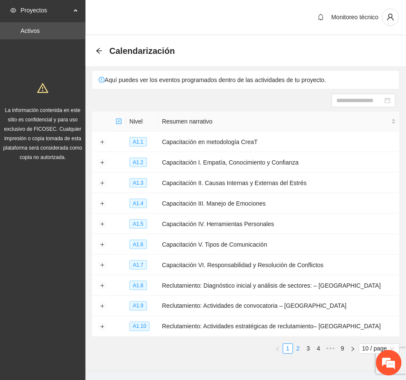
click at [297, 347] on link "2" at bounding box center [298, 348] width 9 height 9
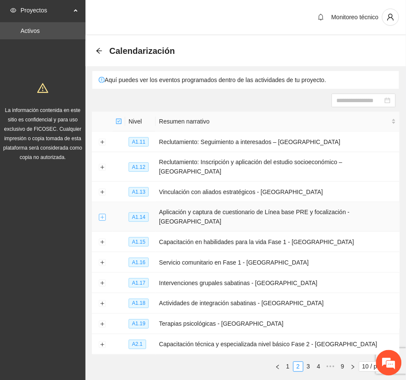
click at [102, 214] on button "Expand row" at bounding box center [102, 217] width 7 height 7
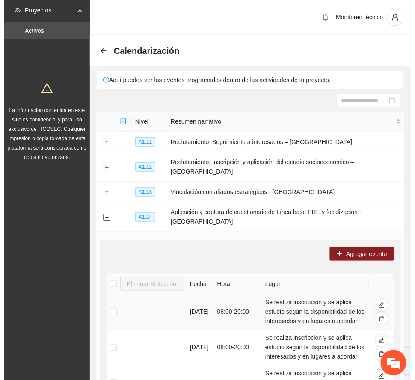
scroll to position [57, 0]
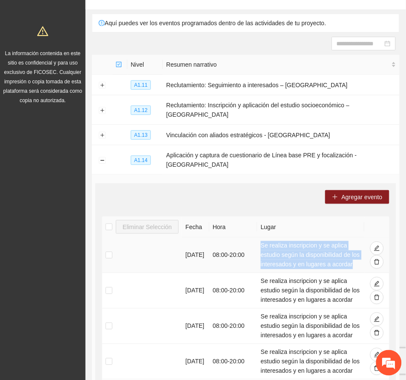
drag, startPoint x: 262, startPoint y: 228, endPoint x: 359, endPoint y: 252, distance: 100.9
click at [359, 252] on td "Se realiza inscripcion y se aplica estudio según la disponibilidad de los inter…" at bounding box center [310, 255] width 107 height 35
copy td "Se realiza inscripcion y se aplica estudio según la disponibilidad de los inter…"
click at [368, 192] on span "Agregar evento" at bounding box center [361, 196] width 41 height 9
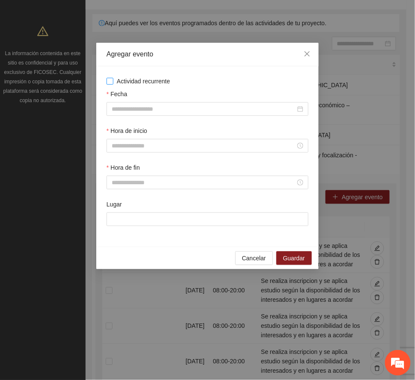
click at [149, 81] on span "Actividad recurrente" at bounding box center [143, 80] width 60 height 9
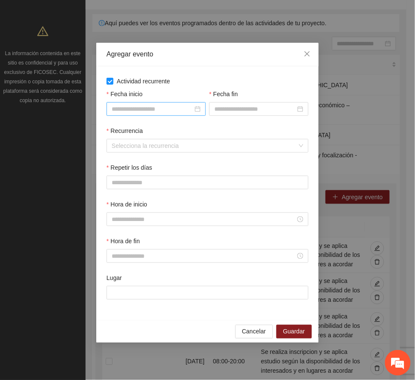
click at [162, 108] on input "Fecha inicio" at bounding box center [152, 108] width 81 height 9
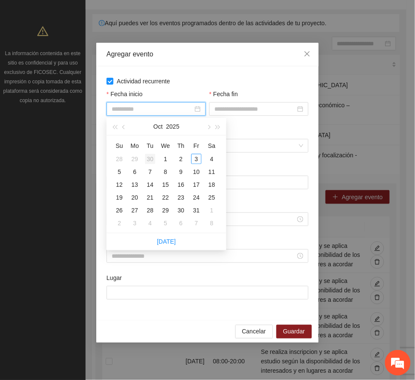
type input "**********"
click at [124, 127] on span "button" at bounding box center [124, 127] width 4 height 4
type input "**********"
click at [135, 158] on div "1" at bounding box center [134, 159] width 10 height 10
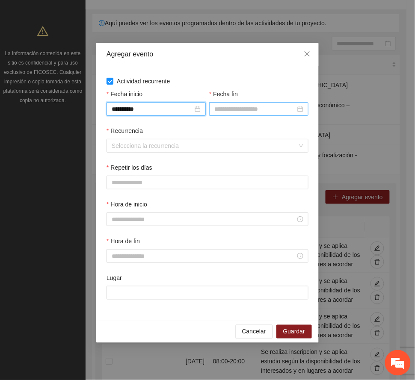
click at [244, 108] on input "Fecha fin" at bounding box center [254, 108] width 81 height 9
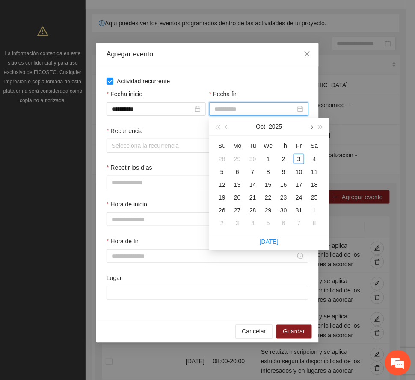
type input "**********"
click at [225, 127] on span "button" at bounding box center [227, 127] width 4 height 4
type input "**********"
click at [248, 209] on div "30" at bounding box center [252, 210] width 10 height 10
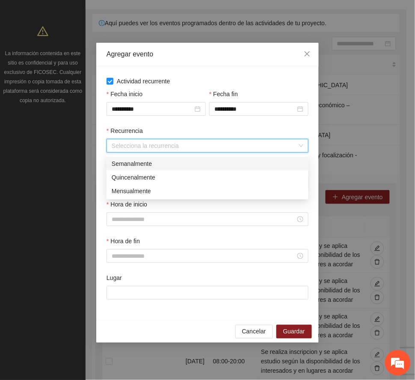
click at [130, 142] on input "Recurrencia" at bounding box center [204, 145] width 185 height 13
click at [129, 163] on div "Semanalmente" at bounding box center [207, 163] width 191 height 9
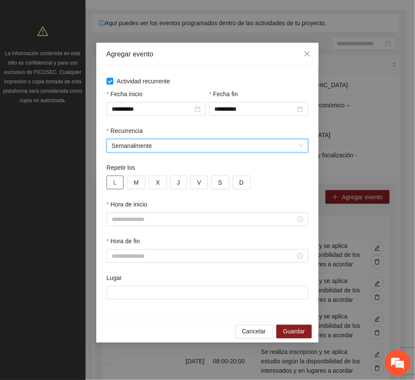
click at [112, 180] on button "L" at bounding box center [114, 183] width 17 height 14
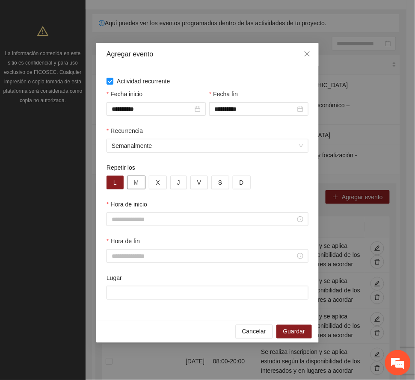
click at [135, 181] on span "M" at bounding box center [136, 182] width 5 height 9
drag, startPoint x: 156, startPoint y: 185, endPoint x: 171, endPoint y: 181, distance: 15.3
click at [158, 183] on span "X" at bounding box center [158, 182] width 4 height 9
drag, startPoint x: 177, startPoint y: 181, endPoint x: 194, endPoint y: 181, distance: 17.5
click at [177, 180] on button "J" at bounding box center [178, 183] width 17 height 14
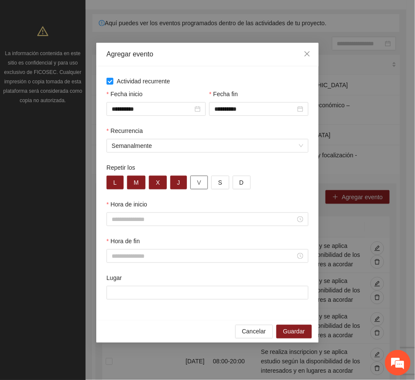
click at [202, 181] on button "V" at bounding box center [199, 183] width 18 height 14
drag, startPoint x: 220, startPoint y: 180, endPoint x: 229, endPoint y: 181, distance: 9.9
click at [221, 179] on span "S" at bounding box center [220, 182] width 4 height 9
click at [237, 181] on button "D" at bounding box center [241, 183] width 18 height 14
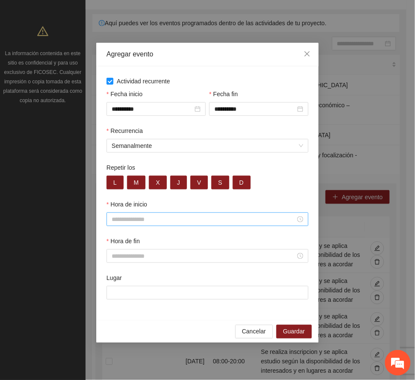
click at [140, 218] on input "Hora de inicio" at bounding box center [204, 219] width 184 height 9
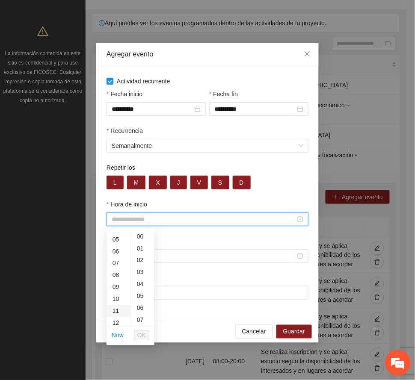
drag, startPoint x: 115, startPoint y: 274, endPoint x: 115, endPoint y: 291, distance: 17.1
click at [115, 274] on div "08" at bounding box center [118, 275] width 24 height 12
type input "*****"
click at [142, 334] on span "OK" at bounding box center [141, 335] width 9 height 9
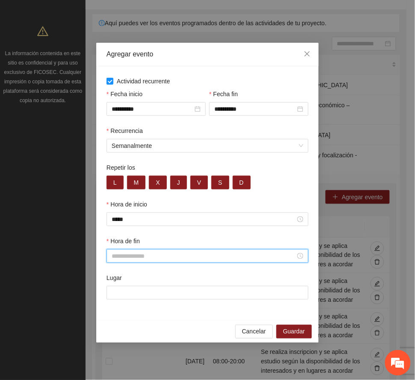
drag, startPoint x: 122, startPoint y: 260, endPoint x: 113, endPoint y: 256, distance: 10.3
click at [122, 259] on input "Hora de fin" at bounding box center [204, 255] width 184 height 9
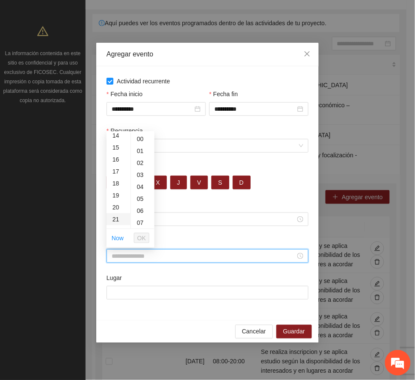
click at [114, 207] on div "20" at bounding box center [118, 207] width 24 height 12
type input "*****"
click at [143, 234] on span "OK" at bounding box center [141, 237] width 9 height 9
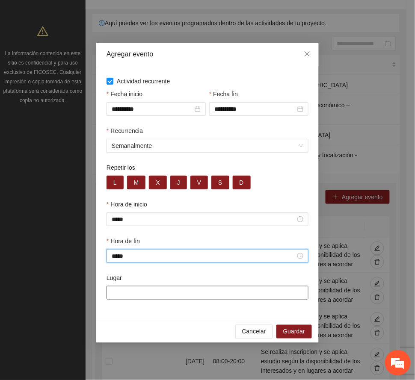
drag, startPoint x: 141, startPoint y: 297, endPoint x: 146, endPoint y: 300, distance: 5.8
click at [141, 297] on input "Lugar" at bounding box center [207, 293] width 202 height 14
paste input "**********"
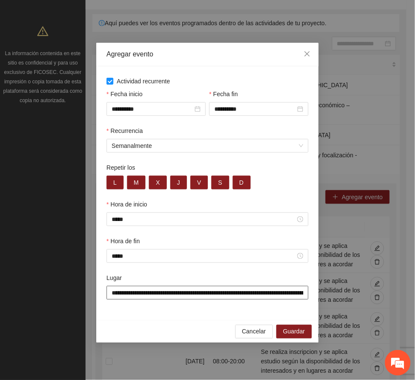
scroll to position [0, 85]
type input "**********"
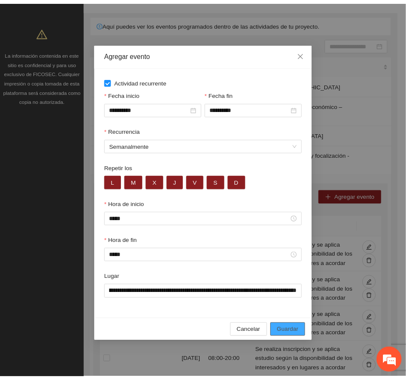
scroll to position [0, 0]
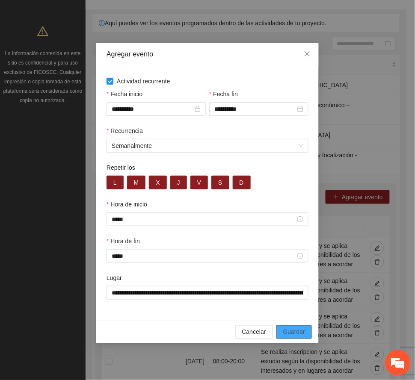
click at [302, 332] on span "Guardar" at bounding box center [294, 331] width 22 height 9
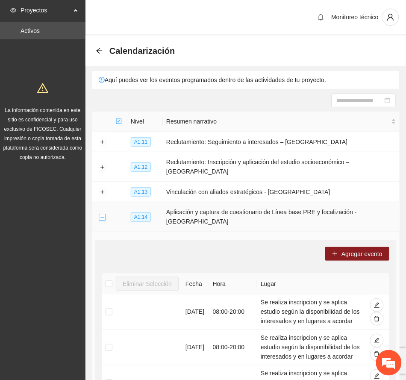
click at [103, 214] on button "Collapse row" at bounding box center [102, 217] width 7 height 7
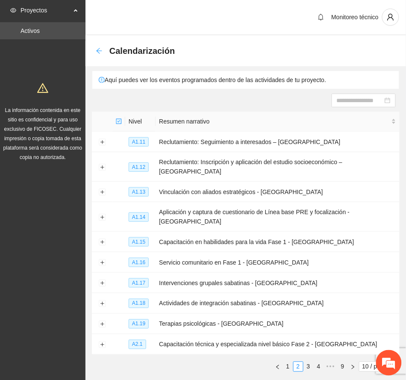
click at [96, 48] on icon "arrow-left" at bounding box center [99, 50] width 7 height 7
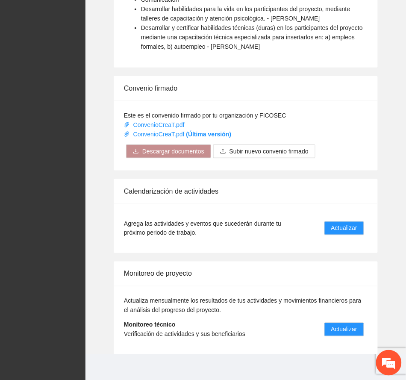
scroll to position [696, 0]
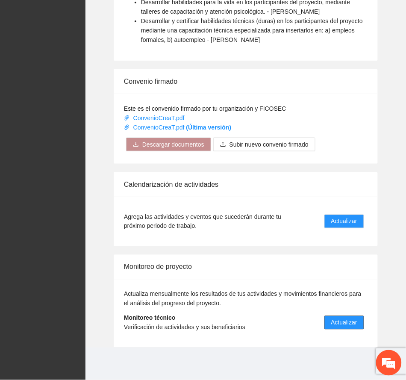
click at [347, 318] on span "Actualizar" at bounding box center [344, 322] width 26 height 9
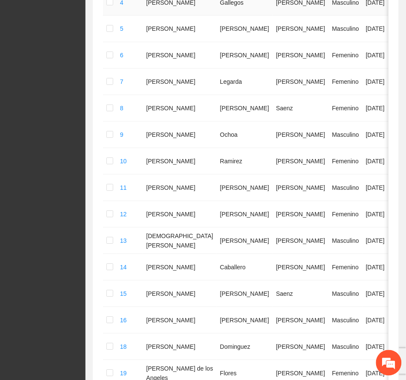
scroll to position [476, 0]
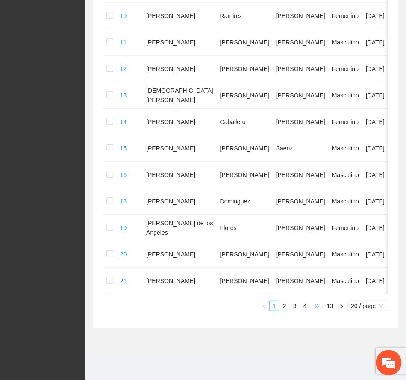
click at [319, 304] on span "•••" at bounding box center [317, 306] width 14 height 10
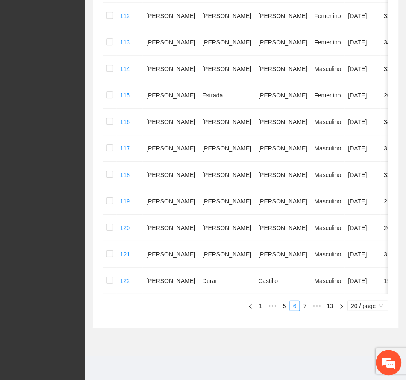
scroll to position [439, 0]
click at [319, 303] on span "•••" at bounding box center [317, 306] width 14 height 10
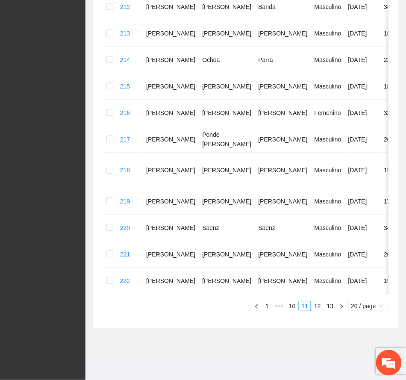
click at [289, 304] on link "10" at bounding box center [292, 305] width 12 height 9
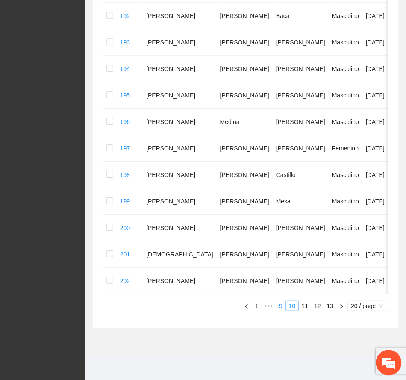
click at [281, 303] on link "9" at bounding box center [280, 305] width 9 height 9
